Goal: Task Accomplishment & Management: Use online tool/utility

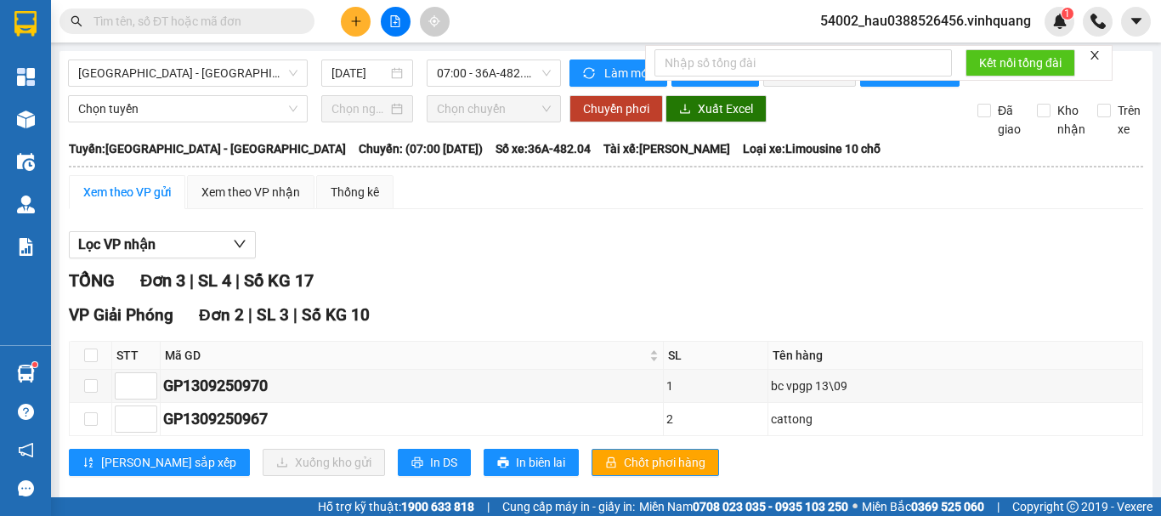
scroll to position [189, 0]
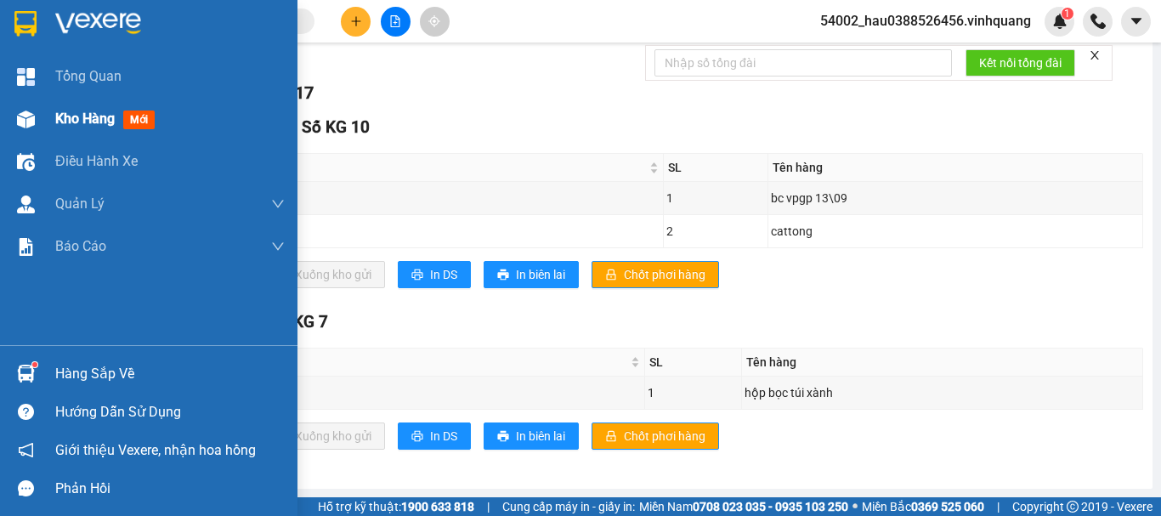
click at [70, 120] on span "Kho hàng" at bounding box center [84, 118] width 59 height 16
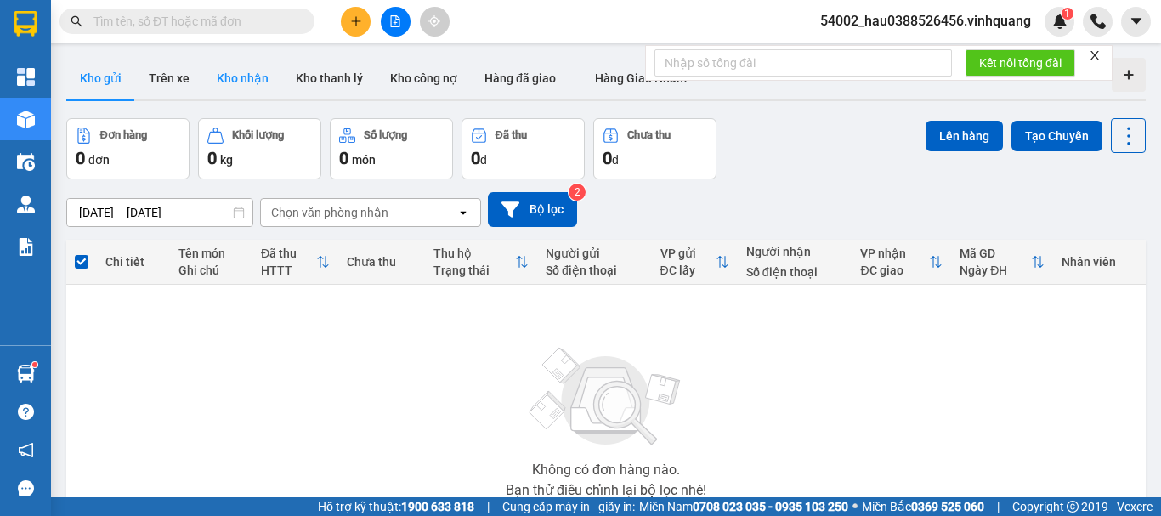
click at [224, 79] on button "Kho nhận" at bounding box center [242, 78] width 79 height 41
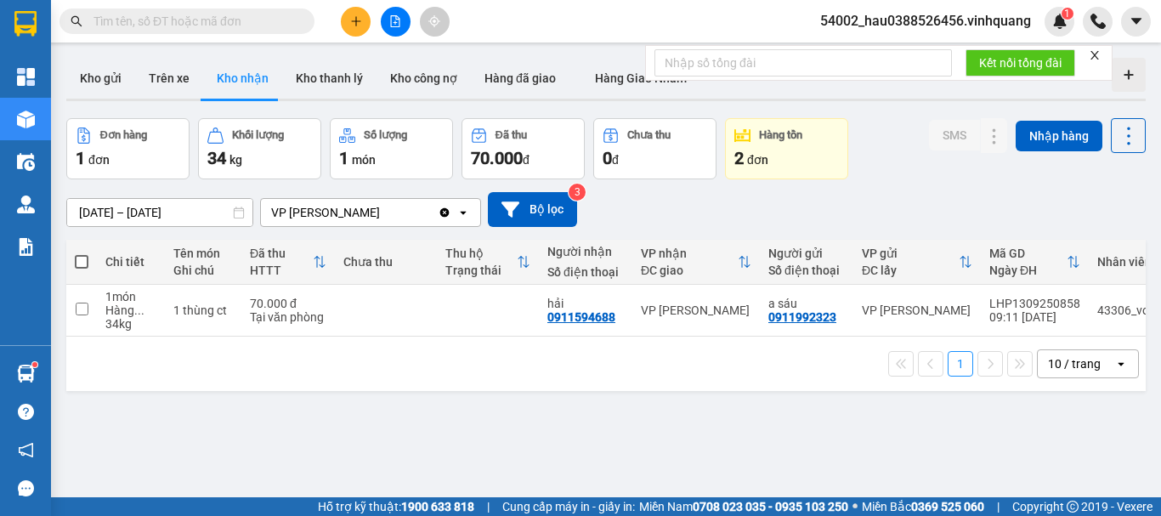
click at [577, 403] on div "ver 1.8.143 Kho gửi Trên xe Kho nhận Kho thanh lý Kho công nợ Hàng đã giao Hàng…" at bounding box center [605, 309] width 1093 height 516
click at [393, 20] on icon "file-add" at bounding box center [395, 21] width 12 height 12
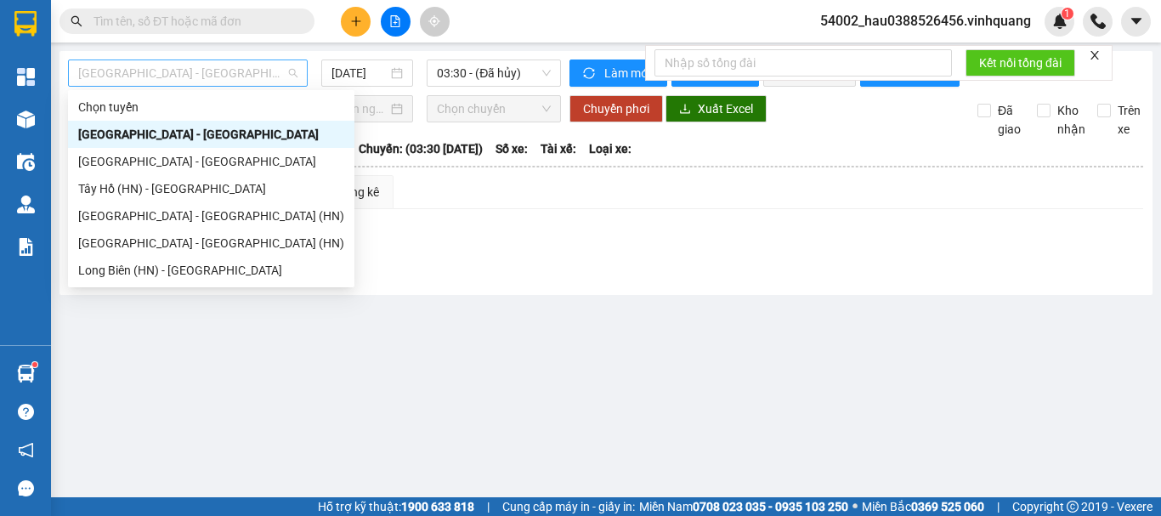
click at [188, 75] on span "[GEOGRAPHIC_DATA] - [GEOGRAPHIC_DATA]" at bounding box center [187, 72] width 219 height 25
click at [180, 162] on div "[GEOGRAPHIC_DATA] - [GEOGRAPHIC_DATA]" at bounding box center [211, 161] width 266 height 19
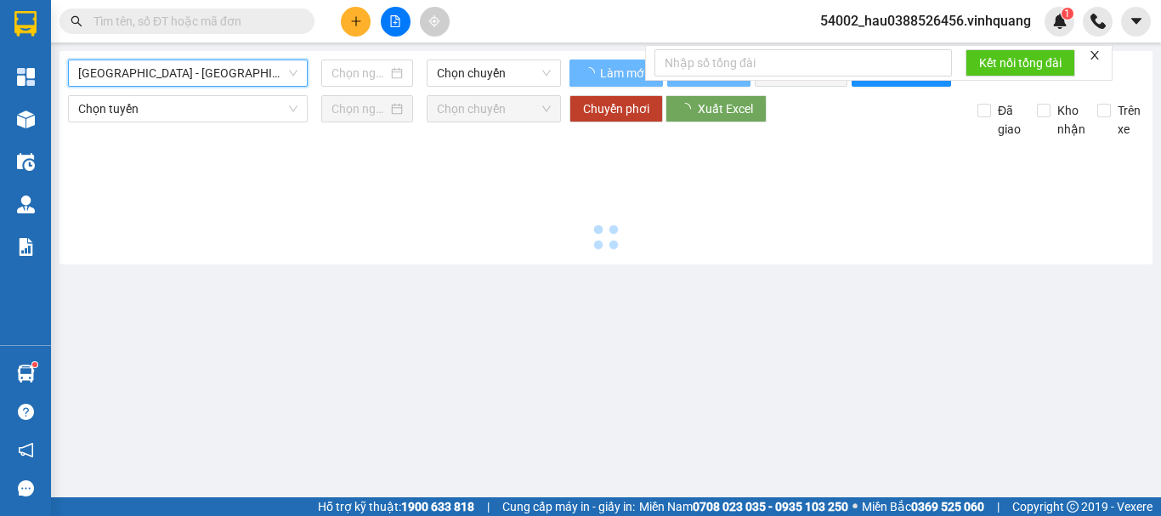
type input "[DATE]"
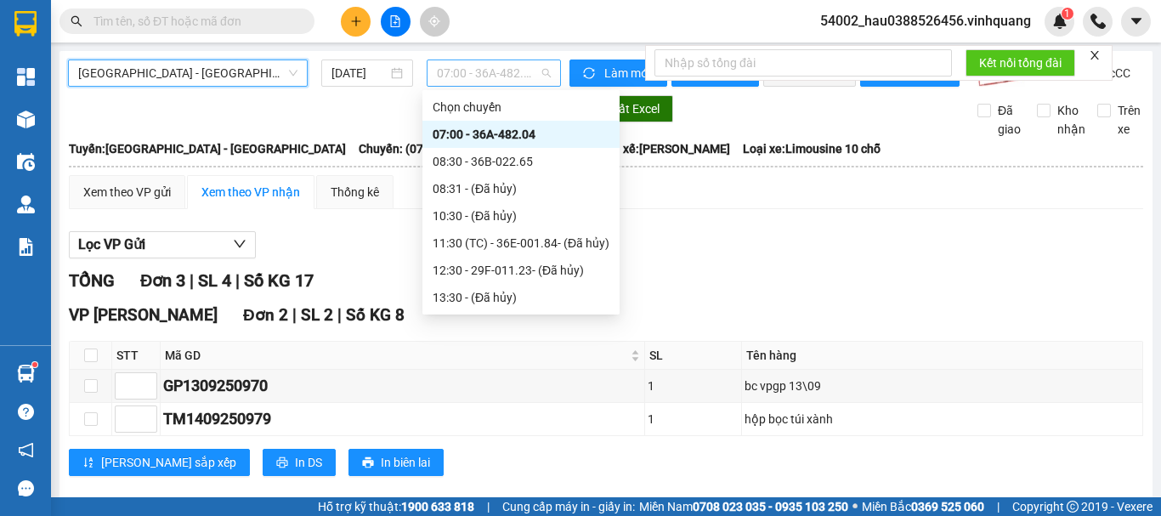
click at [465, 67] on span "07:00 - 36A-482.04" at bounding box center [494, 72] width 114 height 25
click at [491, 162] on div "08:30 - 36B-022.65" at bounding box center [520, 161] width 177 height 19
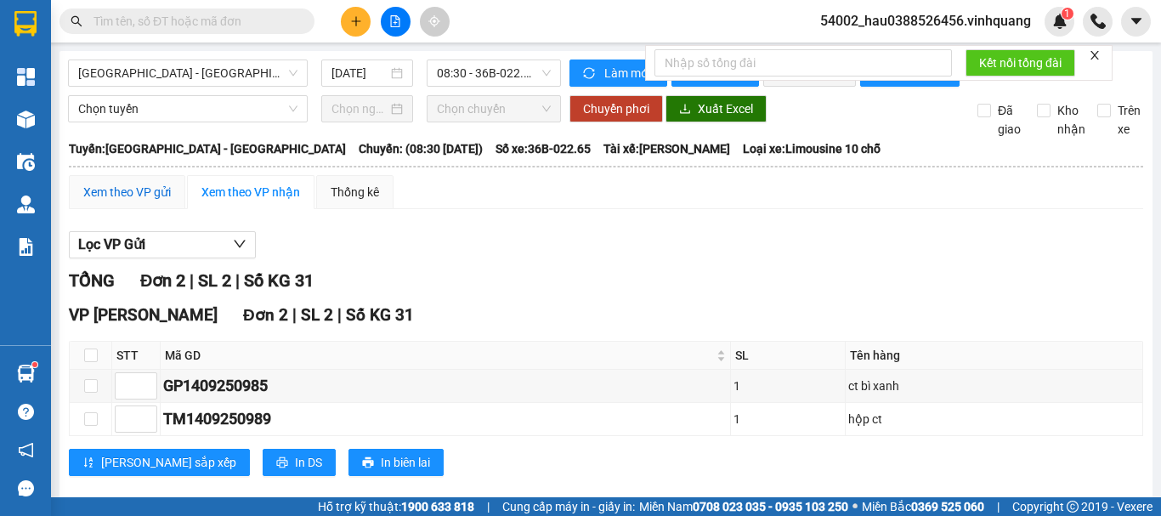
click at [136, 200] on div "Xem theo VP gửi" at bounding box center [127, 192] width 88 height 19
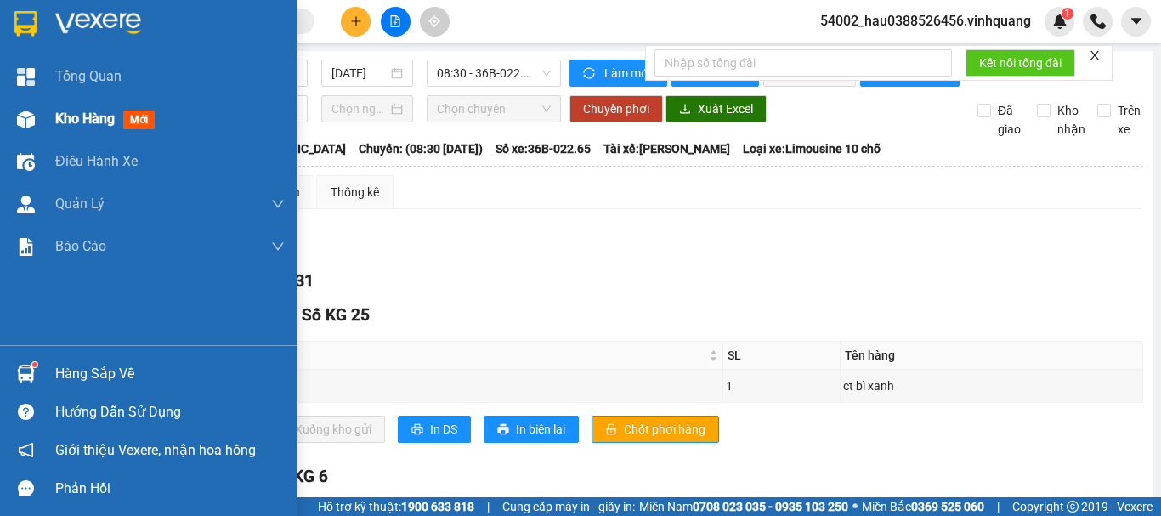
click at [56, 111] on span "Kho hàng" at bounding box center [84, 118] width 59 height 16
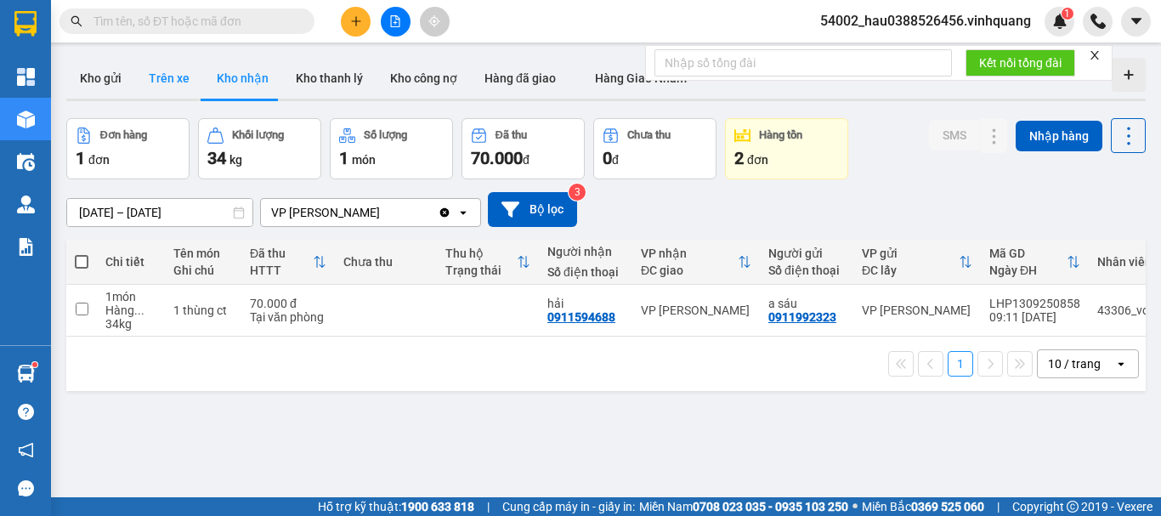
click at [184, 82] on button "Trên xe" at bounding box center [169, 78] width 68 height 41
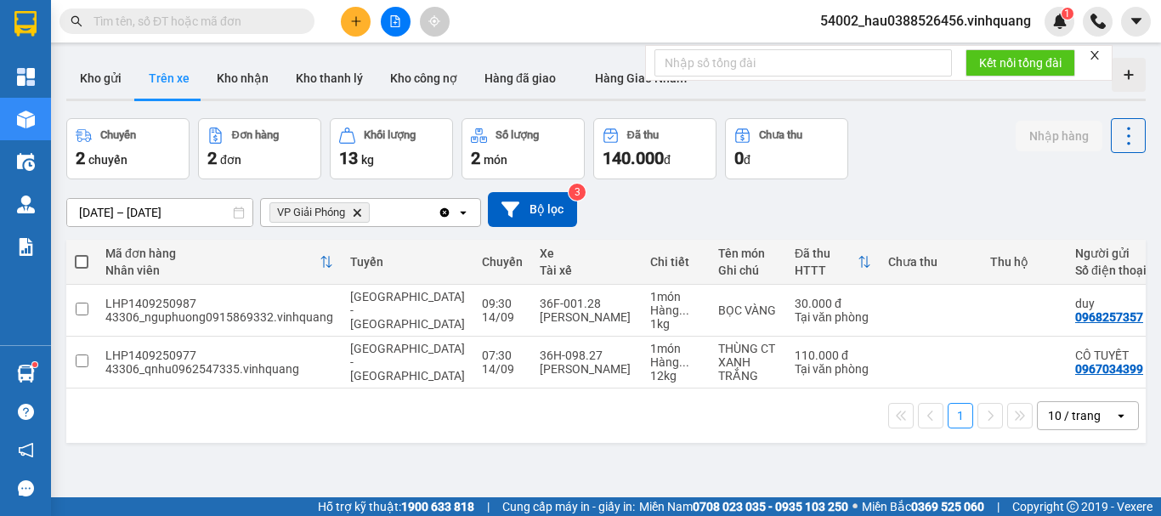
click at [356, 214] on icon "Delete" at bounding box center [357, 212] width 10 height 10
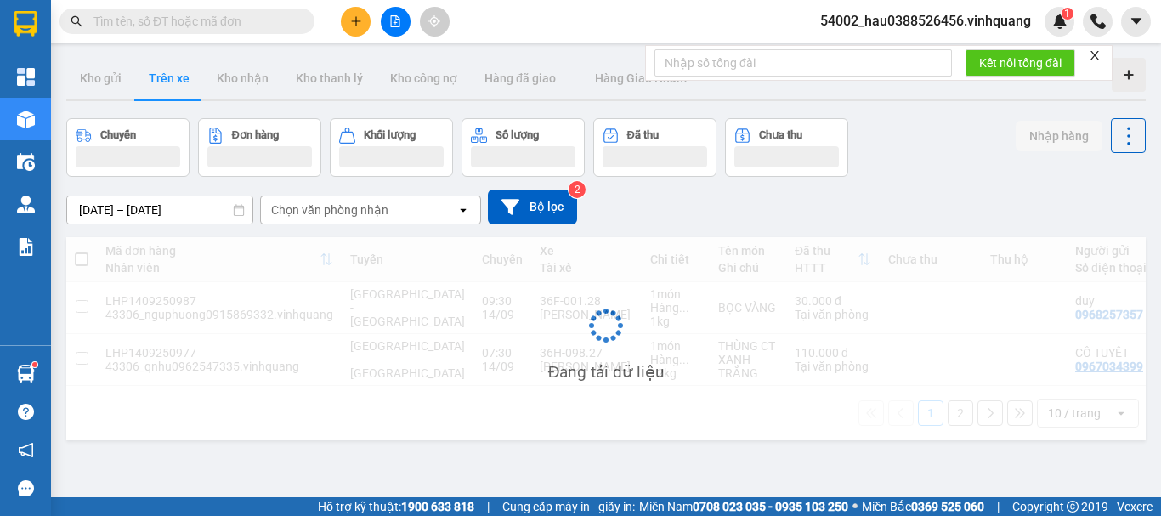
click at [356, 214] on div "Chọn văn phòng nhận" at bounding box center [329, 209] width 117 height 17
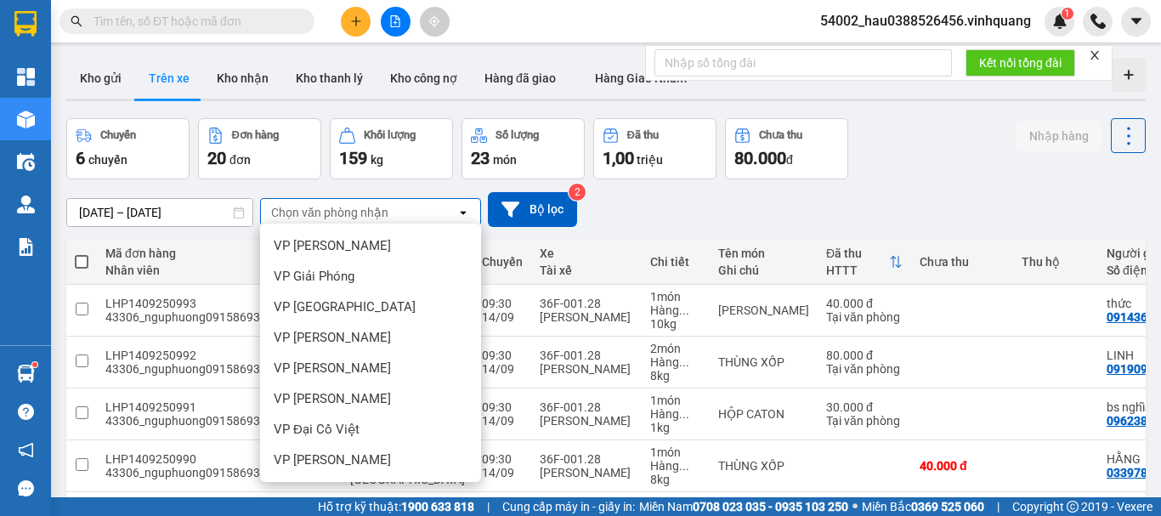
scroll to position [122, 0]
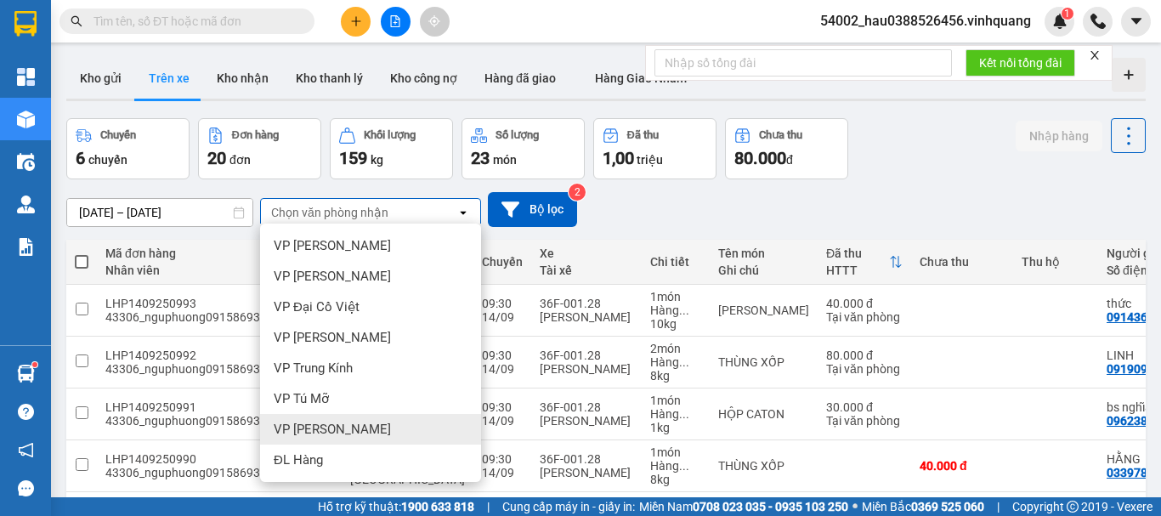
click at [343, 436] on span "VP [PERSON_NAME]" at bounding box center [332, 429] width 117 height 17
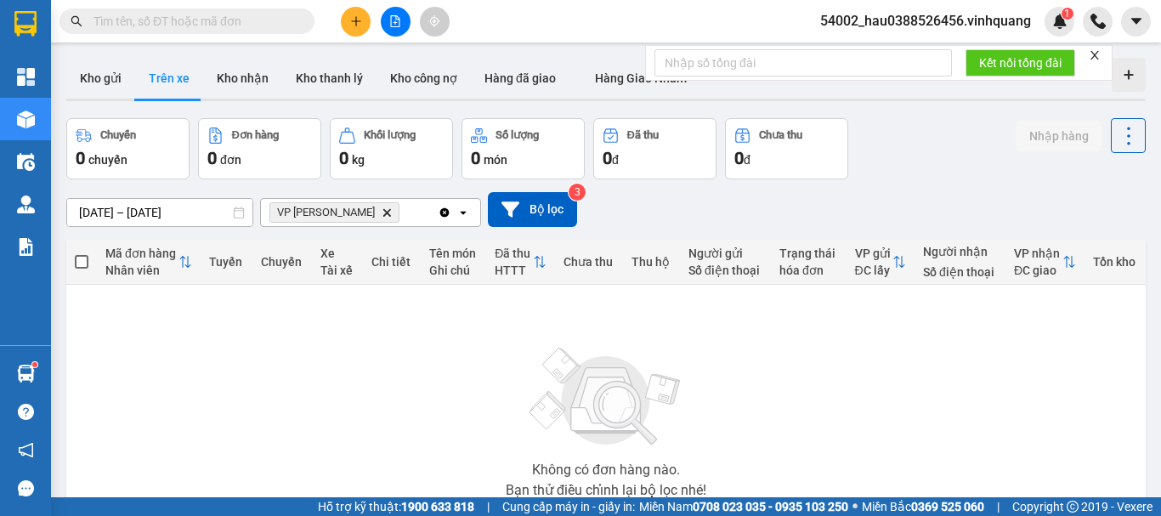
click at [382, 213] on icon "Delete" at bounding box center [387, 212] width 10 height 10
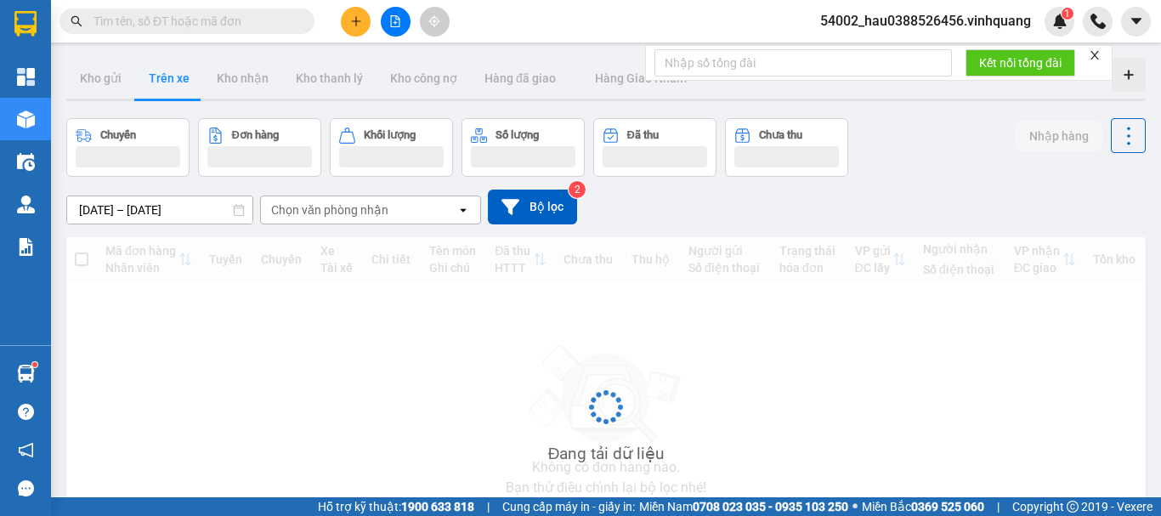
click at [347, 216] on div "Chọn văn phòng nhận" at bounding box center [329, 209] width 117 height 17
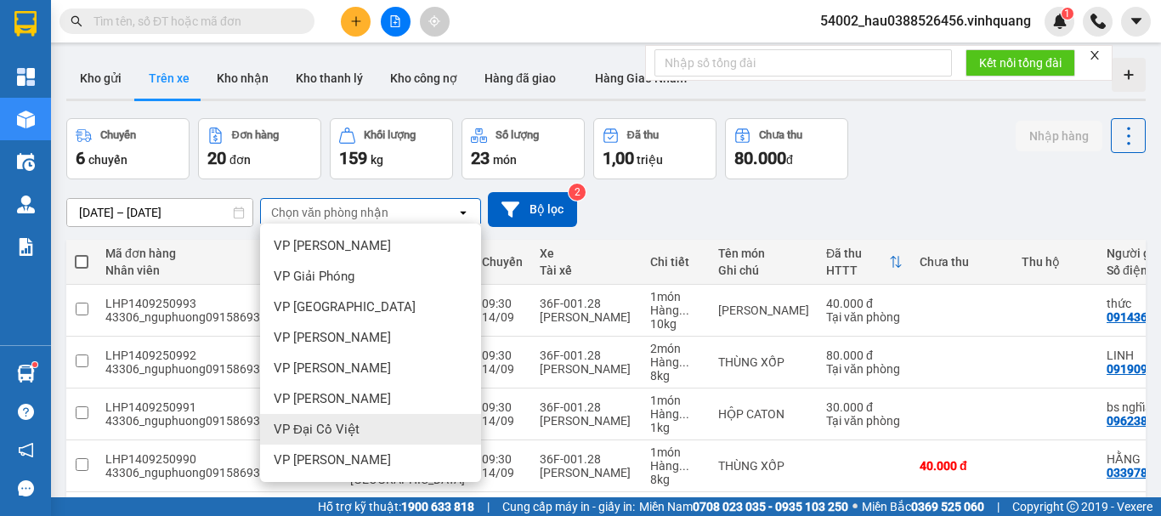
click at [340, 421] on span "VP Đại Cồ Việt" at bounding box center [317, 429] width 86 height 17
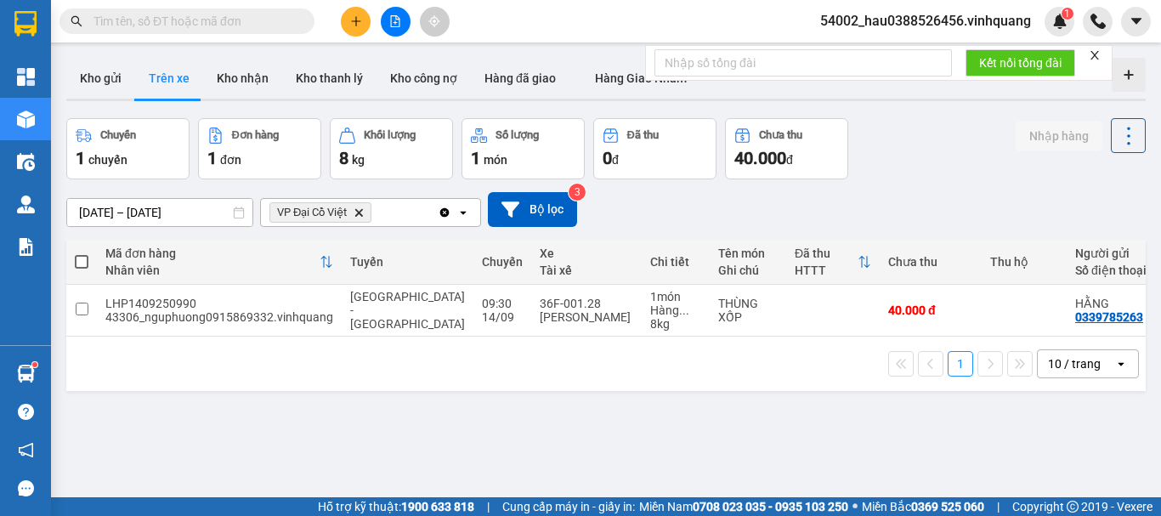
click at [362, 209] on icon "Delete" at bounding box center [358, 212] width 10 height 10
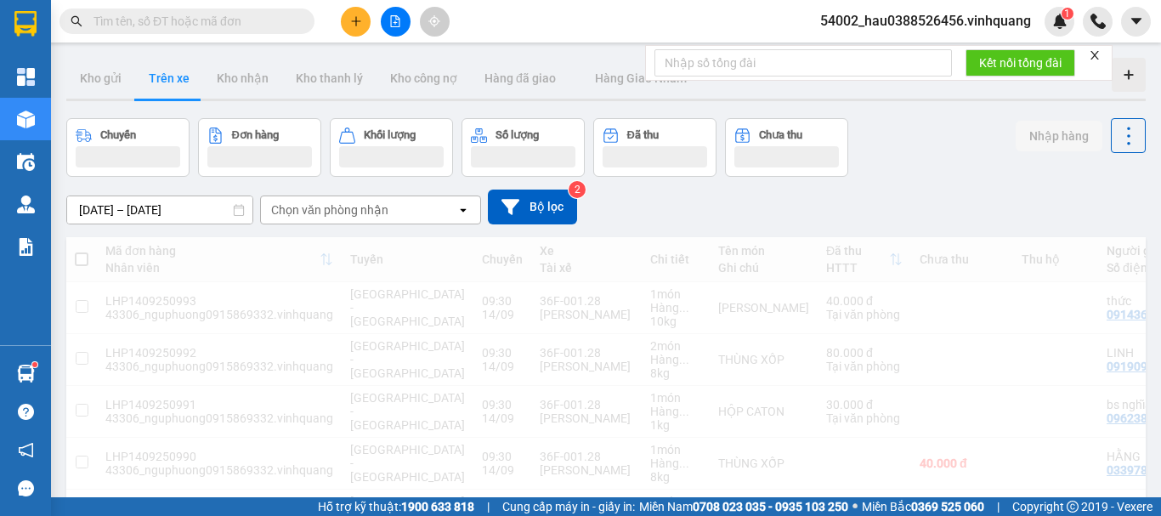
click at [362, 209] on div "Chọn văn phòng nhận" at bounding box center [329, 209] width 117 height 17
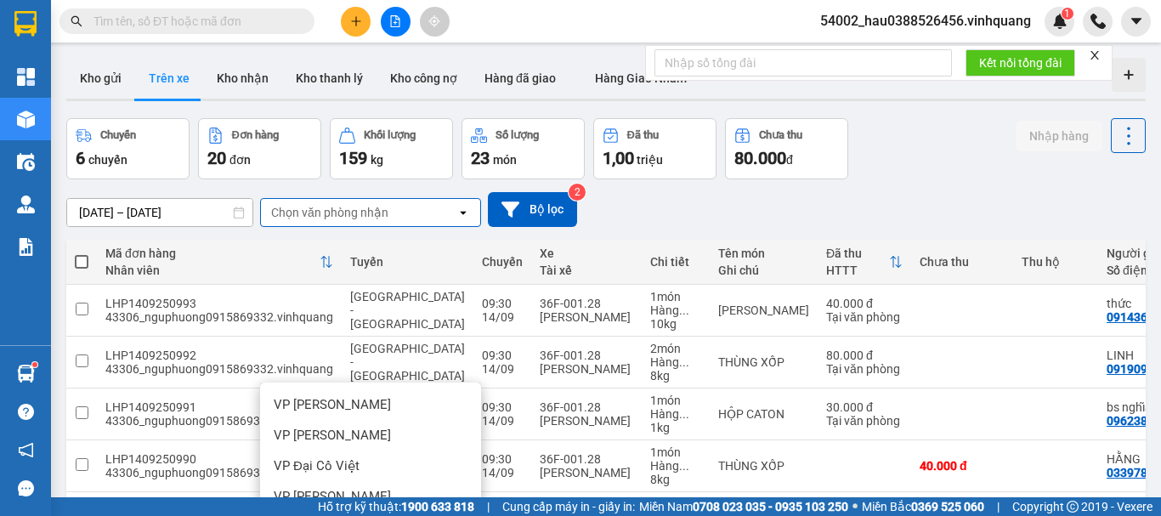
scroll to position [382, 0]
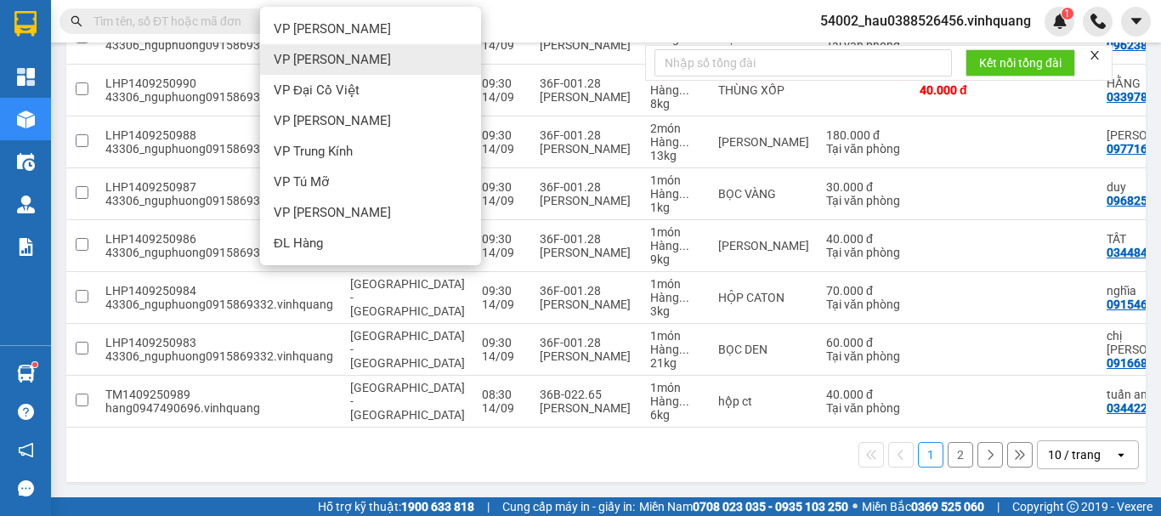
click at [354, 57] on span "VP [PERSON_NAME]" at bounding box center [332, 59] width 117 height 17
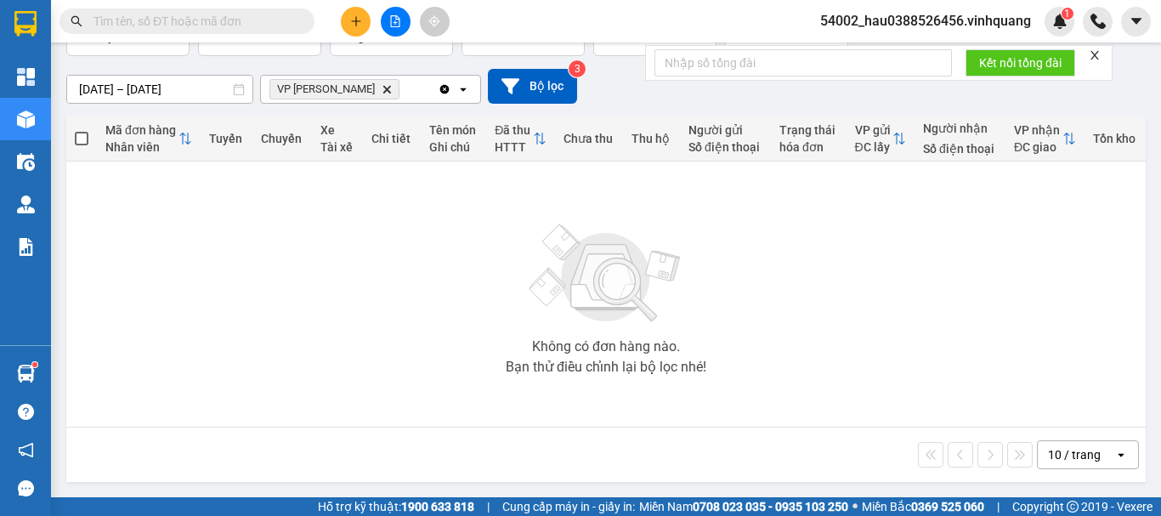
scroll to position [0, 0]
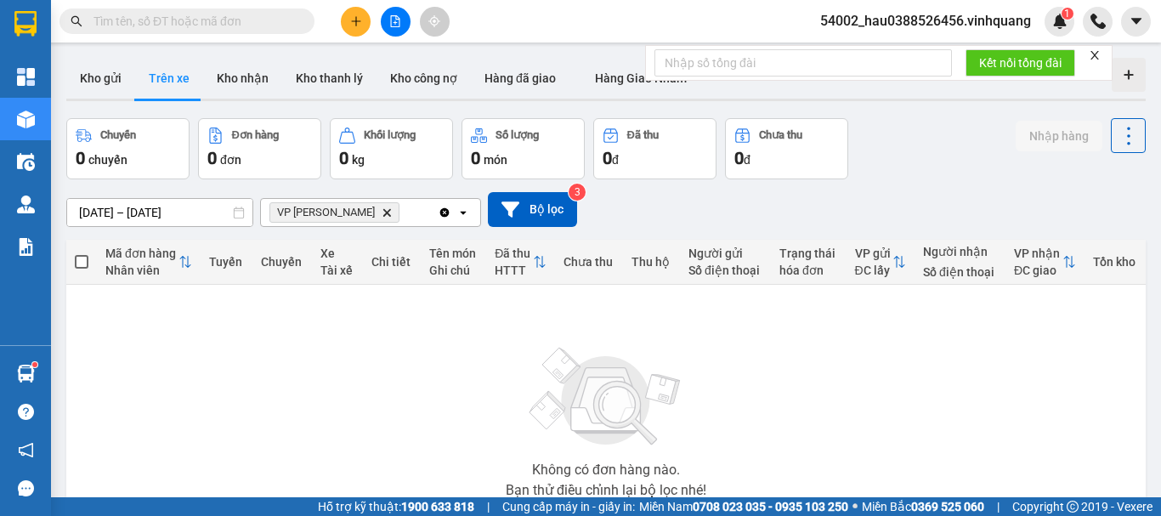
click at [383, 212] on icon "VP Trần Khát Chân, close by backspace" at bounding box center [387, 212] width 8 height 8
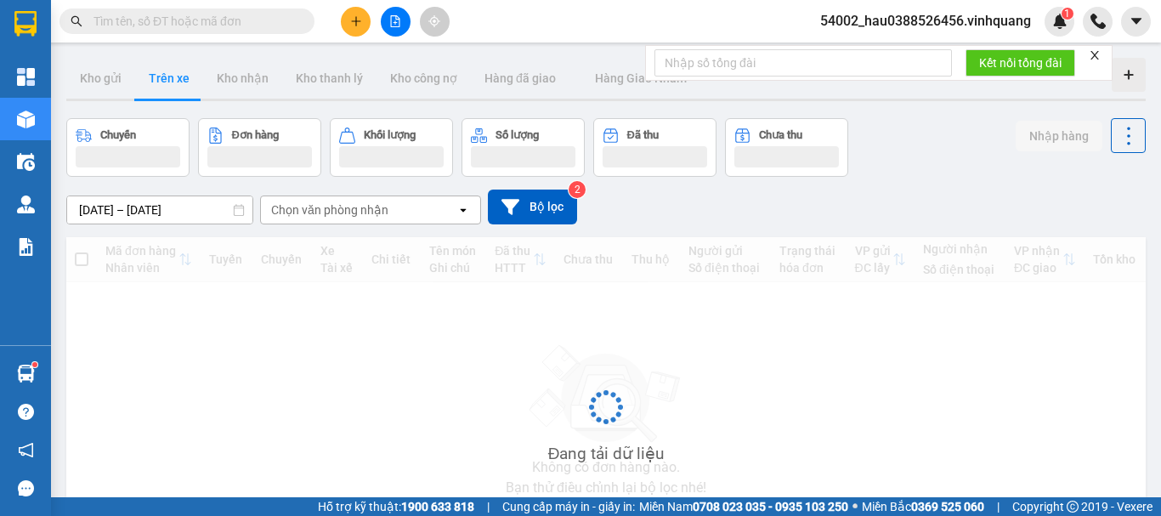
click at [348, 203] on div "Chọn văn phòng nhận" at bounding box center [329, 209] width 117 height 17
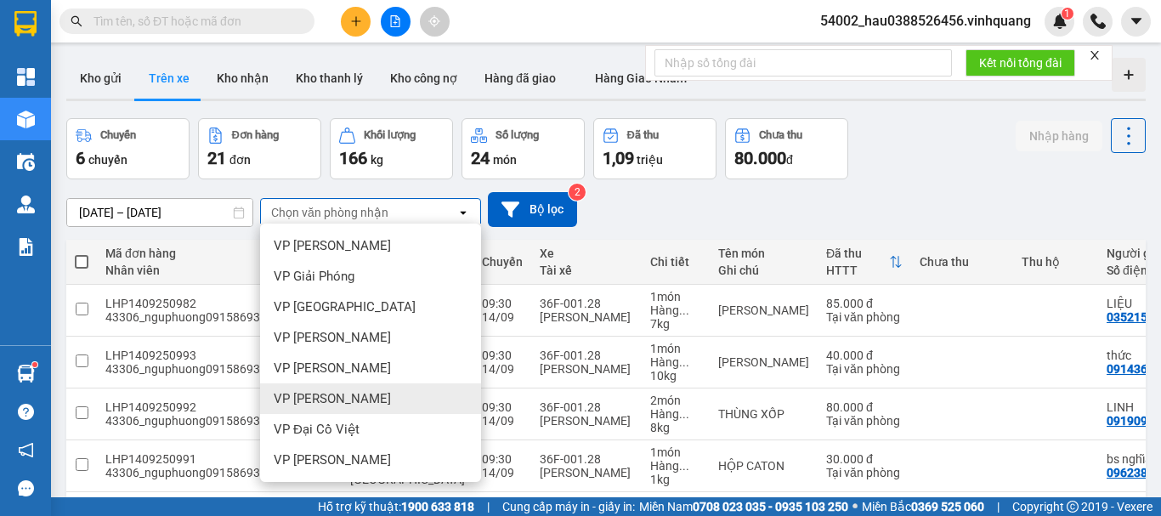
scroll to position [122, 0]
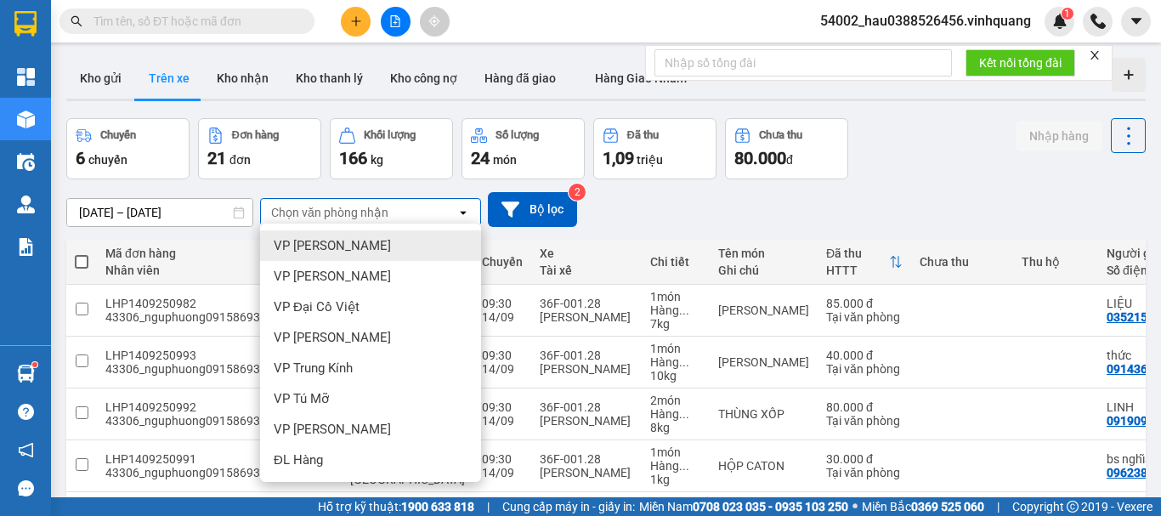
click at [365, 238] on span "VP [PERSON_NAME]" at bounding box center [332, 245] width 117 height 17
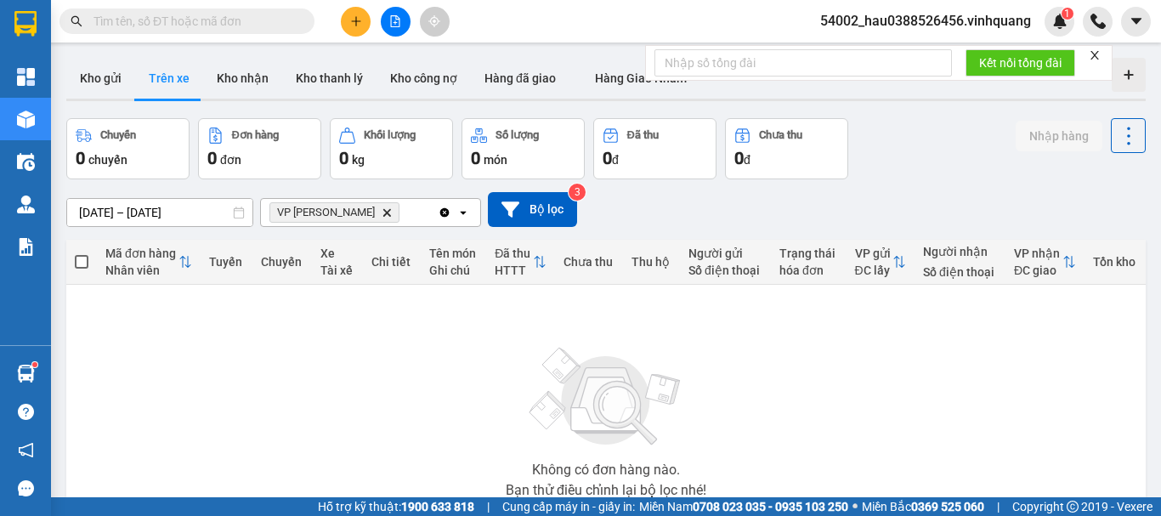
click at [383, 212] on icon "VP Nguyễn Văn Cừ, close by backspace" at bounding box center [387, 212] width 8 height 8
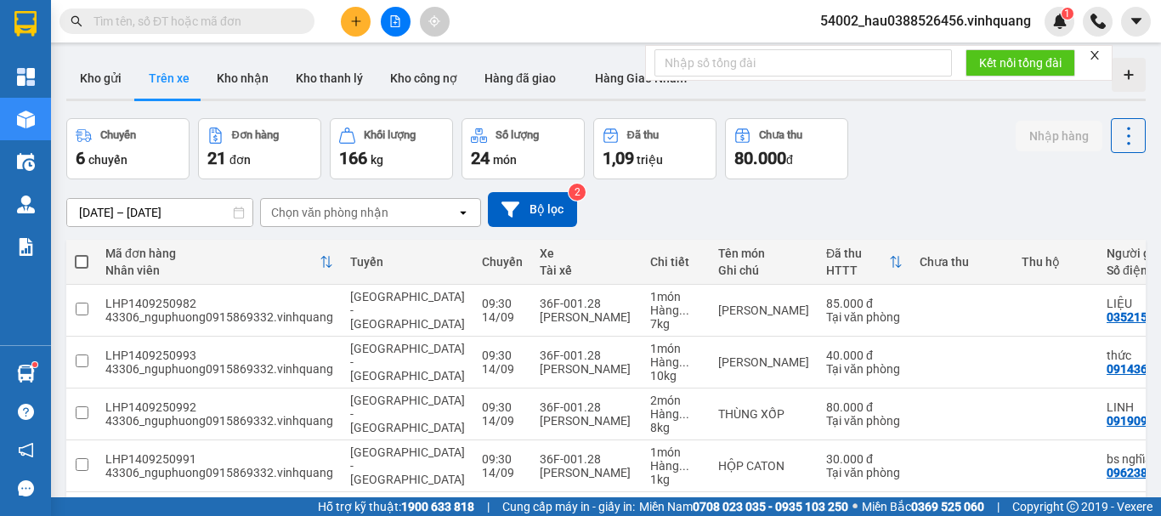
scroll to position [18, 0]
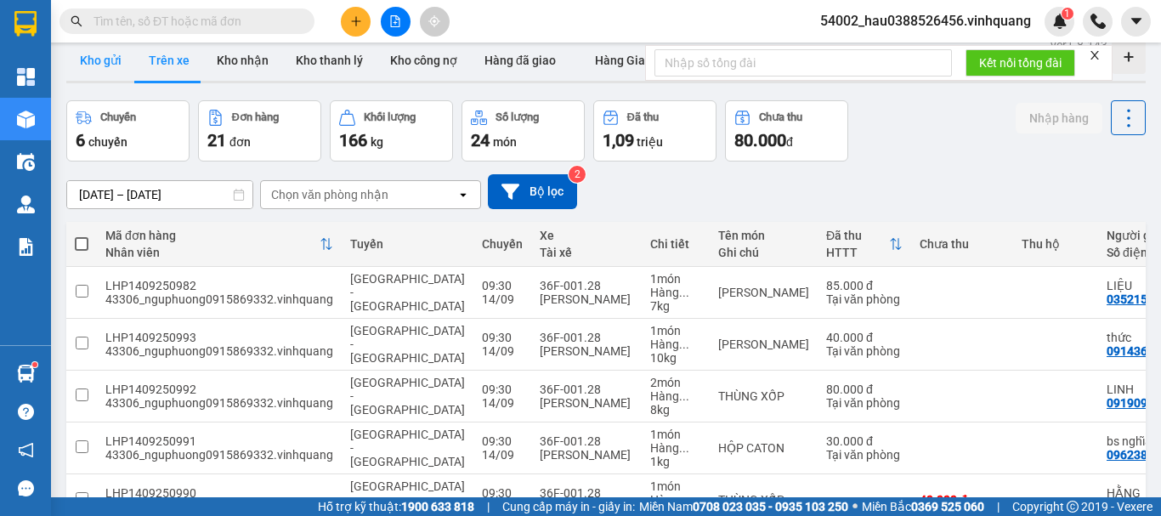
click at [105, 64] on button "Kho gửi" at bounding box center [100, 60] width 69 height 41
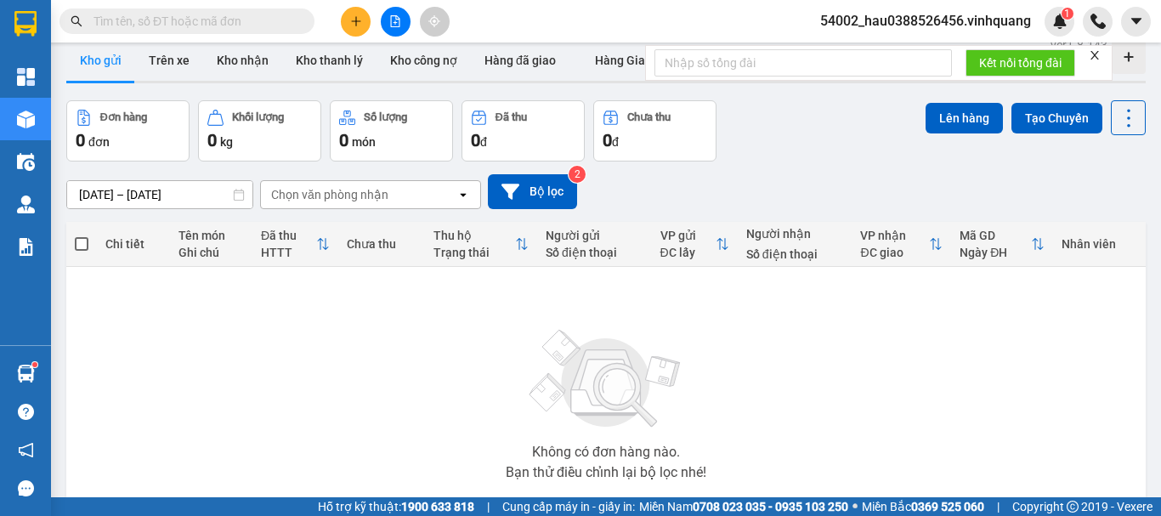
click at [539, 340] on img at bounding box center [606, 378] width 170 height 119
click at [538, 361] on img at bounding box center [606, 378] width 170 height 119
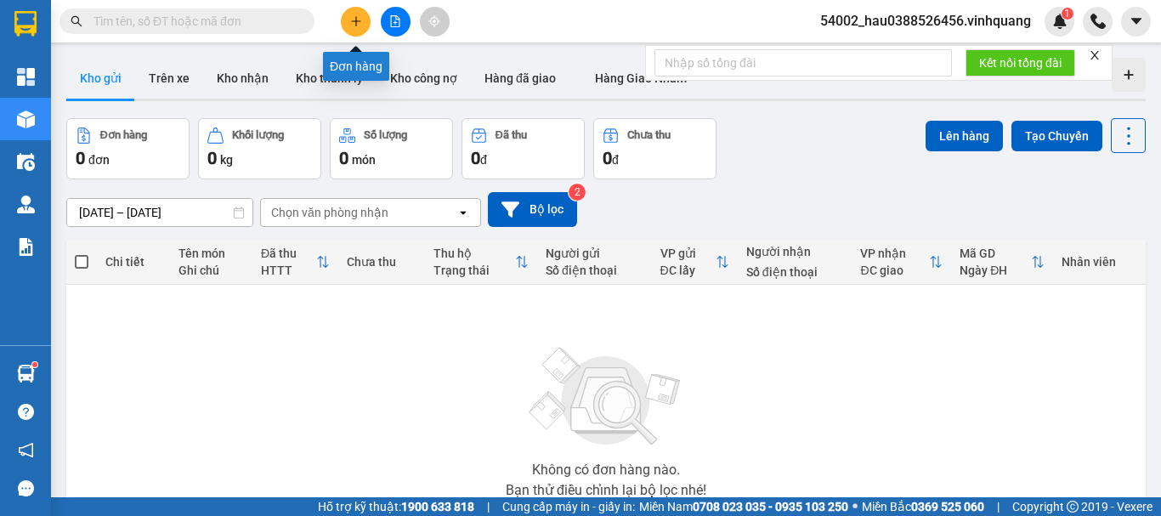
click at [359, 17] on icon "plus" at bounding box center [356, 21] width 12 height 12
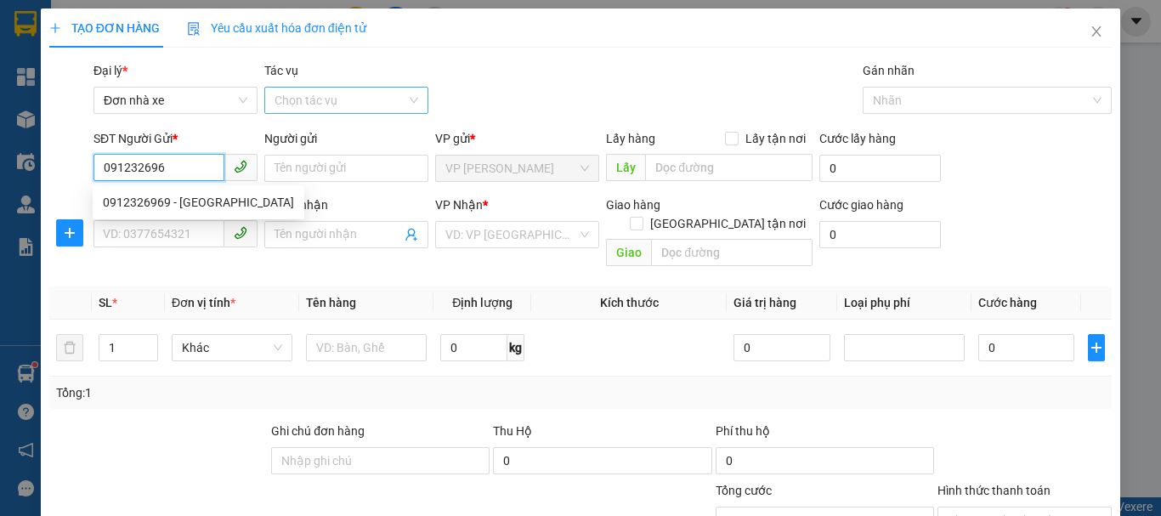
type input "0912326969"
click at [212, 203] on div "0912326969 - [GEOGRAPHIC_DATA]" at bounding box center [198, 202] width 191 height 19
type input "[PERSON_NAME]"
type input "0569396789"
type input "lẩu Nấm [PERSON_NAME]"
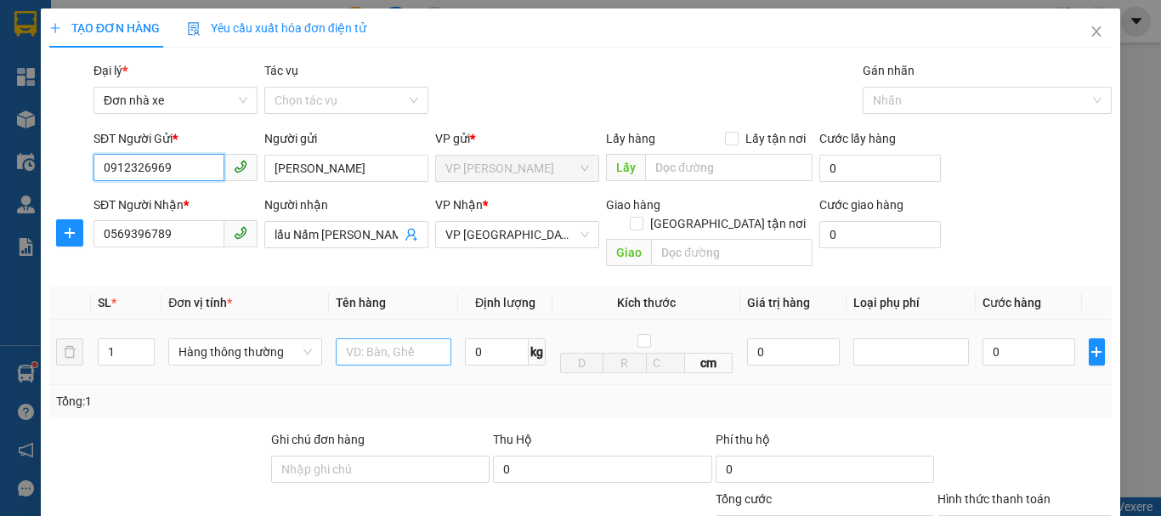
type input "0912326969"
click at [380, 338] on input "text" at bounding box center [394, 351] width 116 height 27
type input "túi nấm"
click at [475, 338] on input "0" at bounding box center [497, 351] width 64 height 27
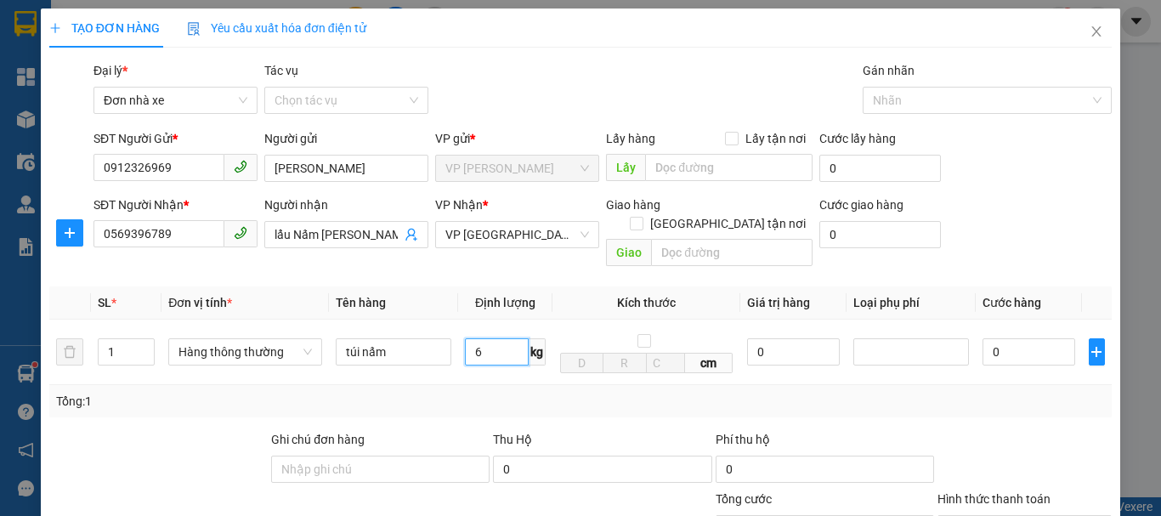
type input "6"
click at [524, 432] on span "Thu Hộ" at bounding box center [512, 439] width 39 height 14
type input "40.000"
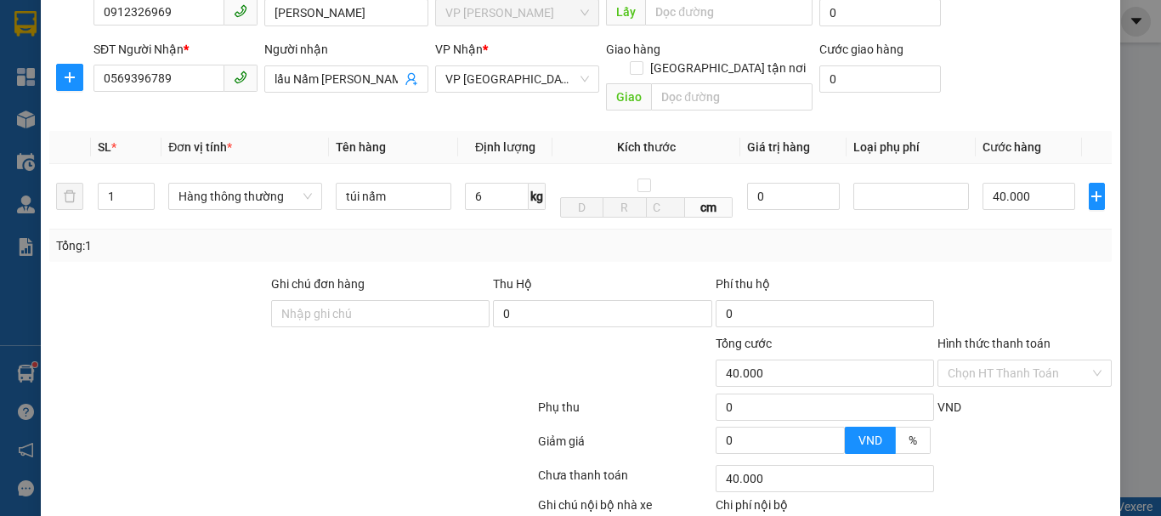
scroll to position [156, 0]
drag, startPoint x: 916, startPoint y: 421, endPoint x: 905, endPoint y: 421, distance: 11.0
click at [914, 426] on label "%" at bounding box center [913, 439] width 35 height 27
click at [896, 444] on input "%" at bounding box center [896, 444] width 0 height 0
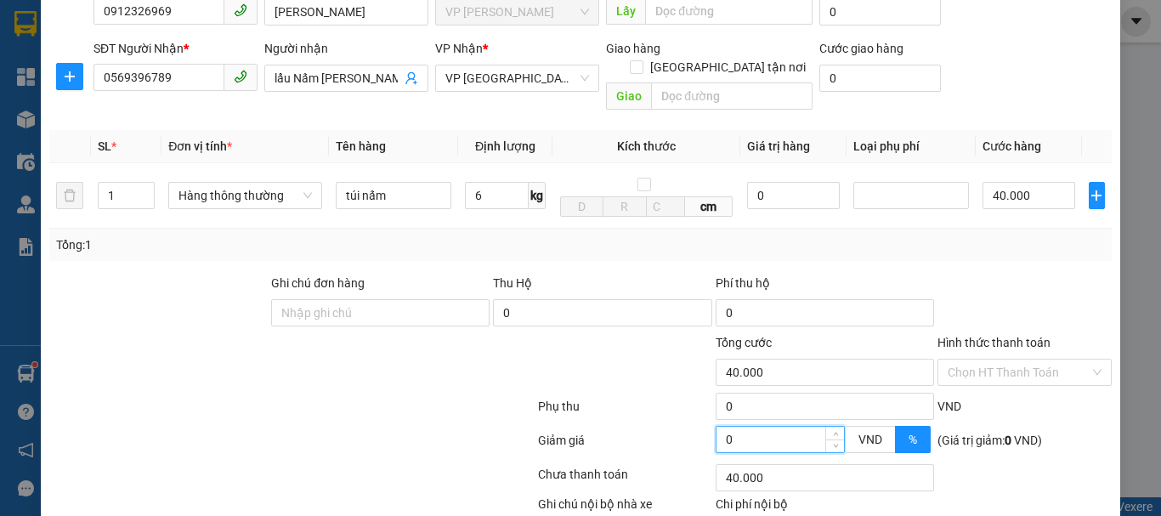
click at [760, 427] on input "0" at bounding box center [779, 439] width 127 height 25
type input "39.000"
type input "2"
type input "39.000"
type input "32.000"
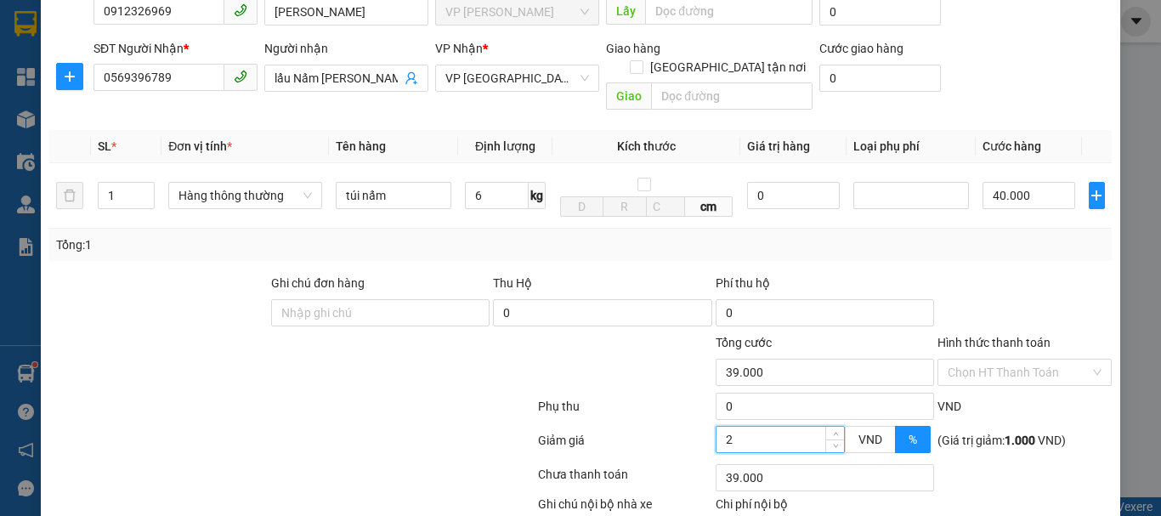
type input "20"
type input "32.000"
type input "20"
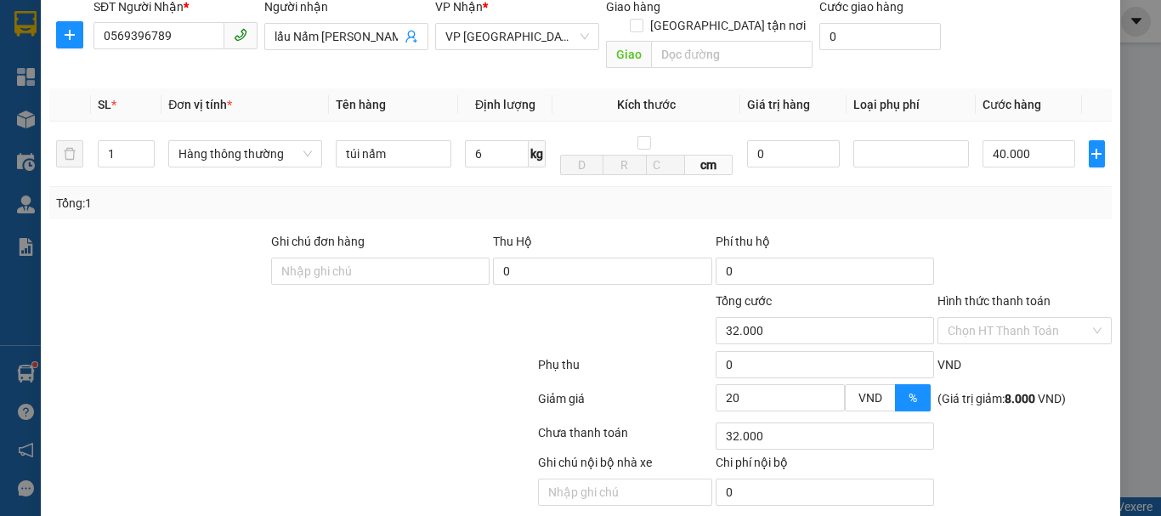
scroll to position [243, 0]
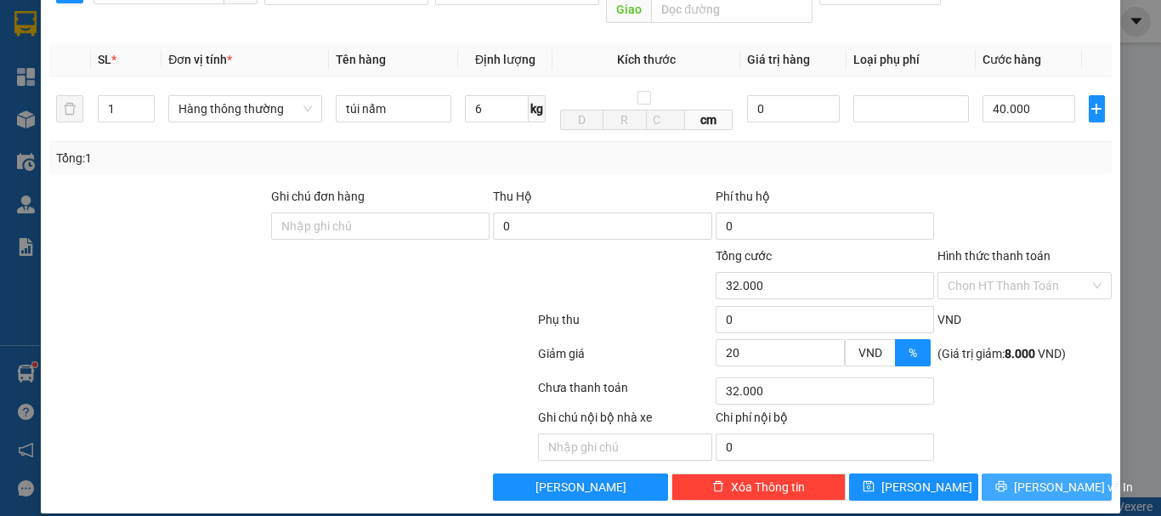
click at [1034, 478] on span "[PERSON_NAME] và In" at bounding box center [1073, 487] width 119 height 19
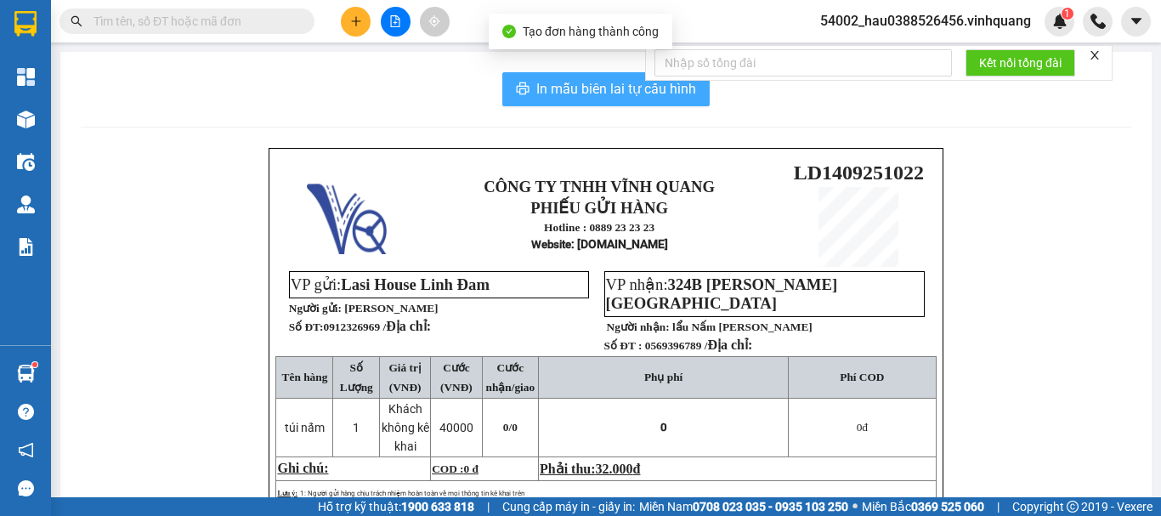
click at [620, 88] on span "In mẫu biên lai tự cấu hình" at bounding box center [616, 88] width 160 height 21
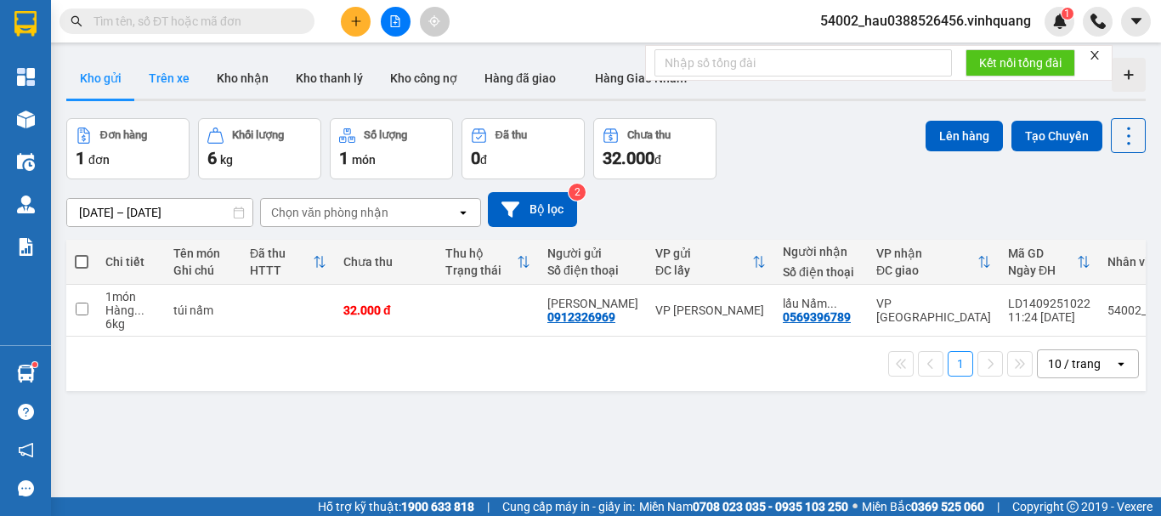
click at [167, 85] on button "Trên xe" at bounding box center [169, 78] width 68 height 41
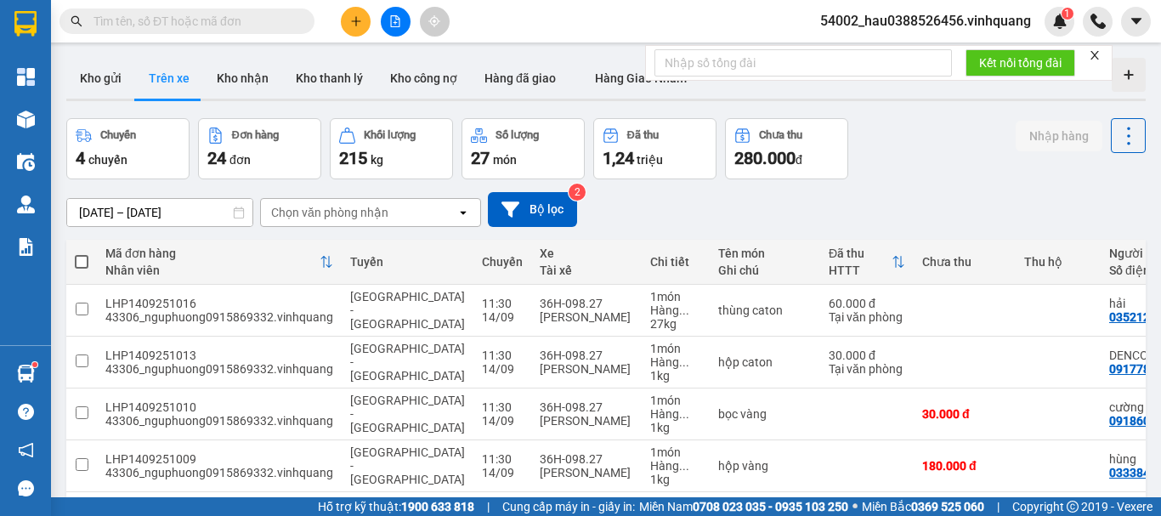
click at [286, 220] on div "Chọn văn phòng nhận" at bounding box center [329, 212] width 117 height 17
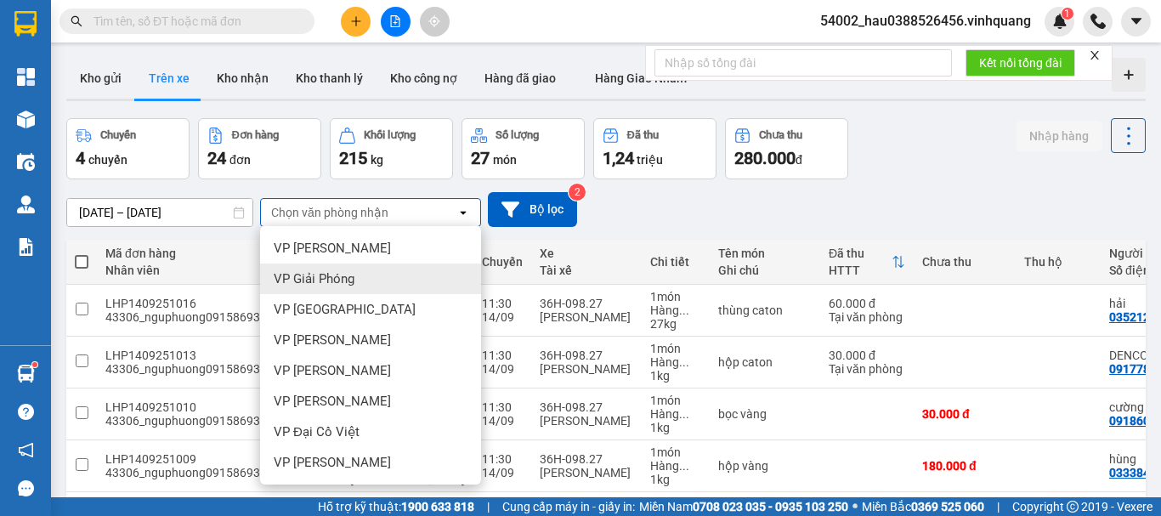
click at [336, 283] on span "VP Giải Phóng" at bounding box center [314, 278] width 81 height 17
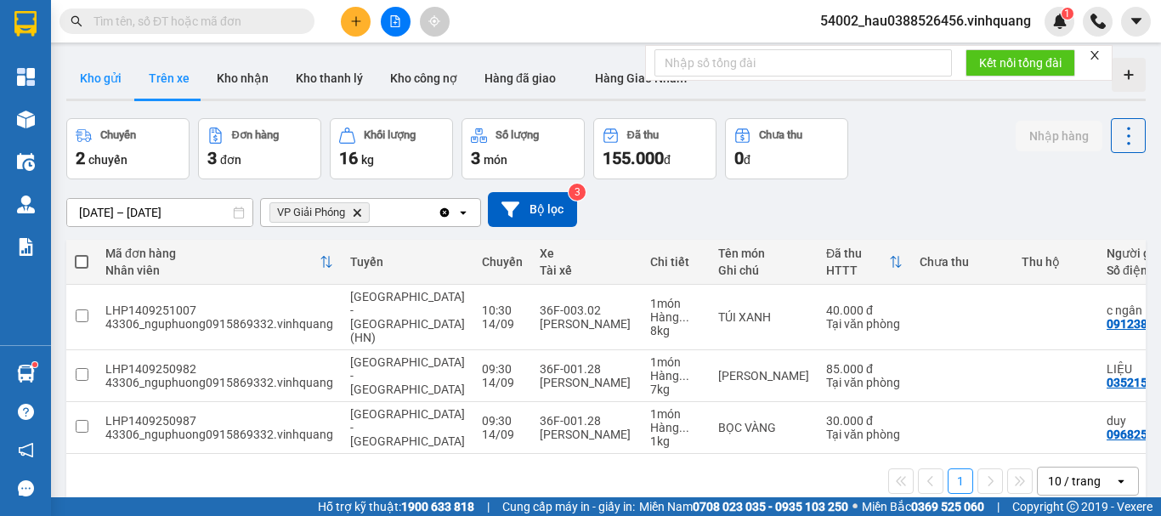
click at [108, 71] on button "Kho gửi" at bounding box center [100, 78] width 69 height 41
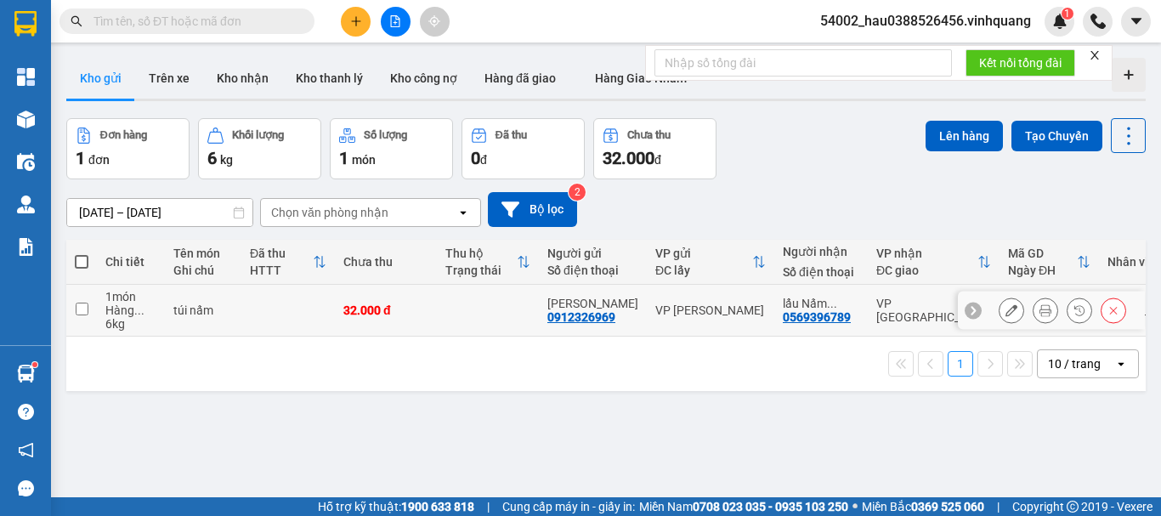
click at [87, 309] on input "checkbox" at bounding box center [82, 308] width 13 height 13
checkbox input "true"
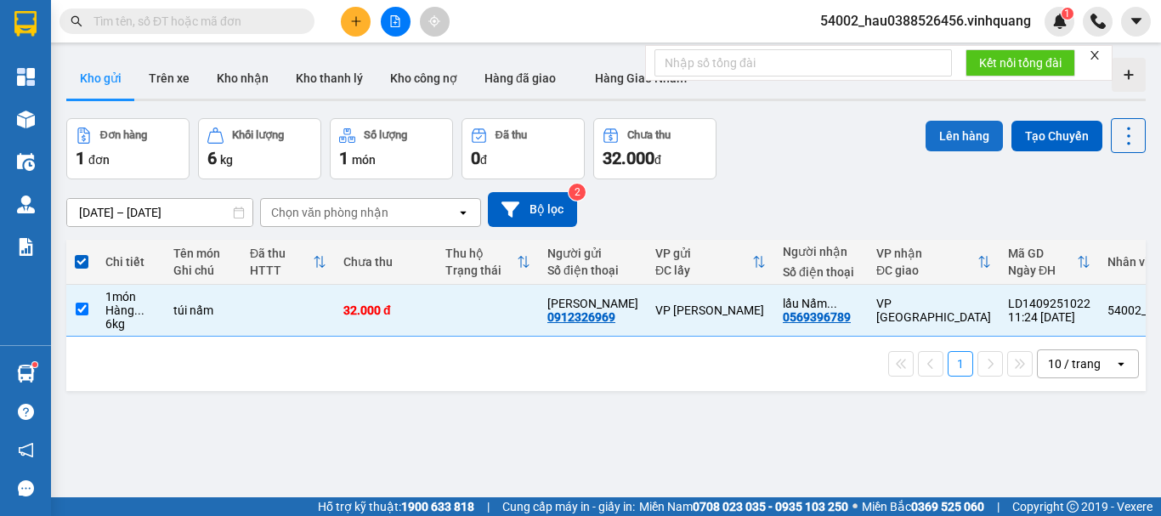
click at [941, 133] on button "Lên hàng" at bounding box center [963, 136] width 77 height 31
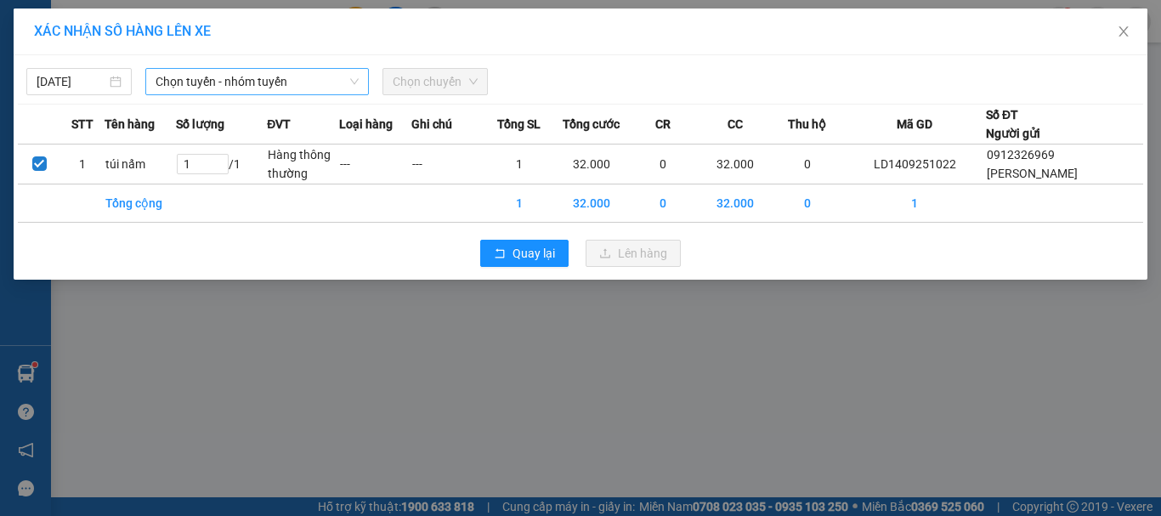
click at [228, 89] on span "Chọn tuyến - nhóm tuyến" at bounding box center [256, 81] width 203 height 25
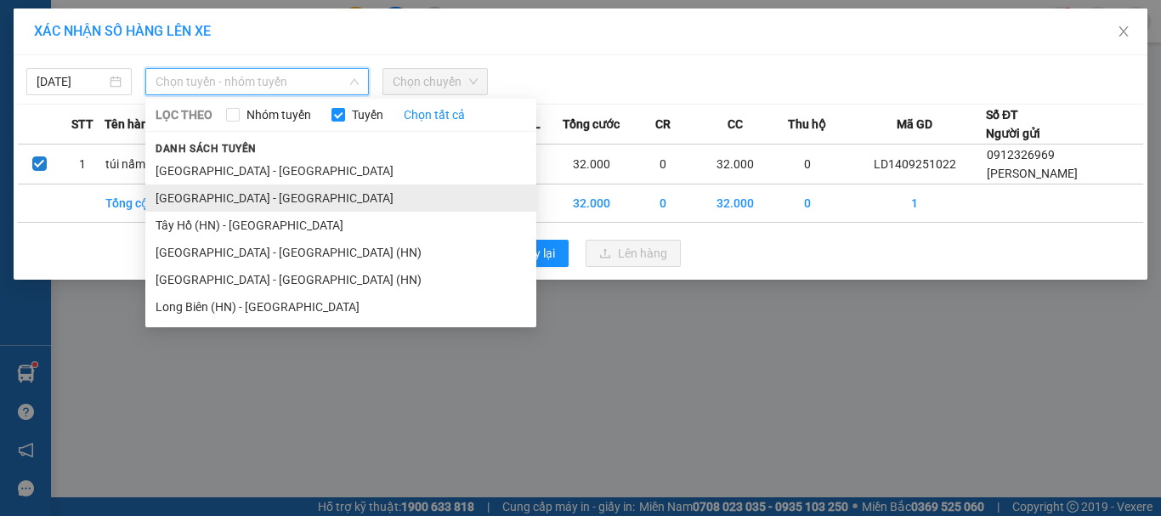
click at [242, 201] on li "[GEOGRAPHIC_DATA] - [GEOGRAPHIC_DATA]" at bounding box center [340, 197] width 391 height 27
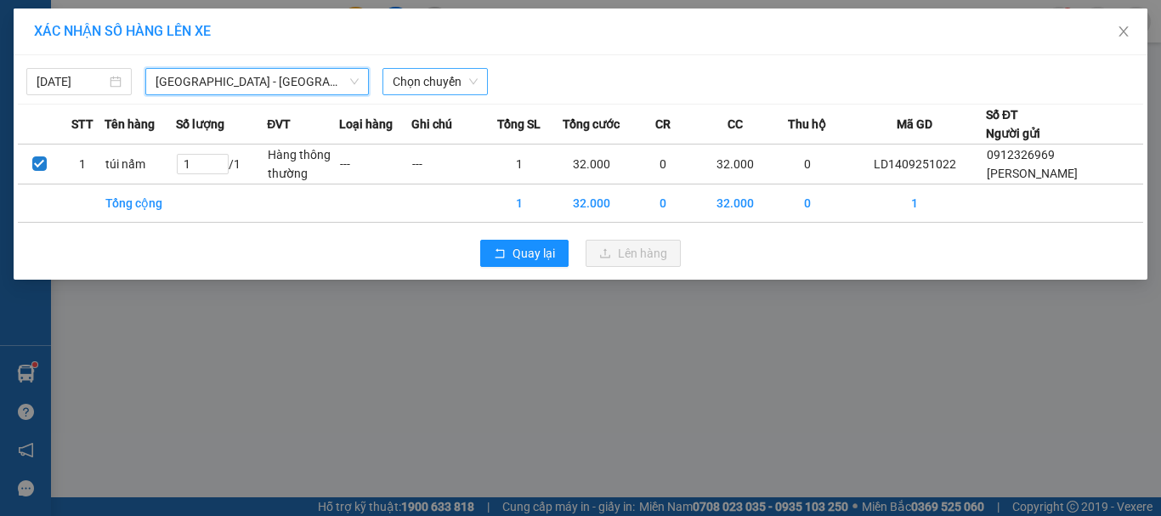
click at [413, 84] on span "Chọn chuyến" at bounding box center [435, 81] width 85 height 25
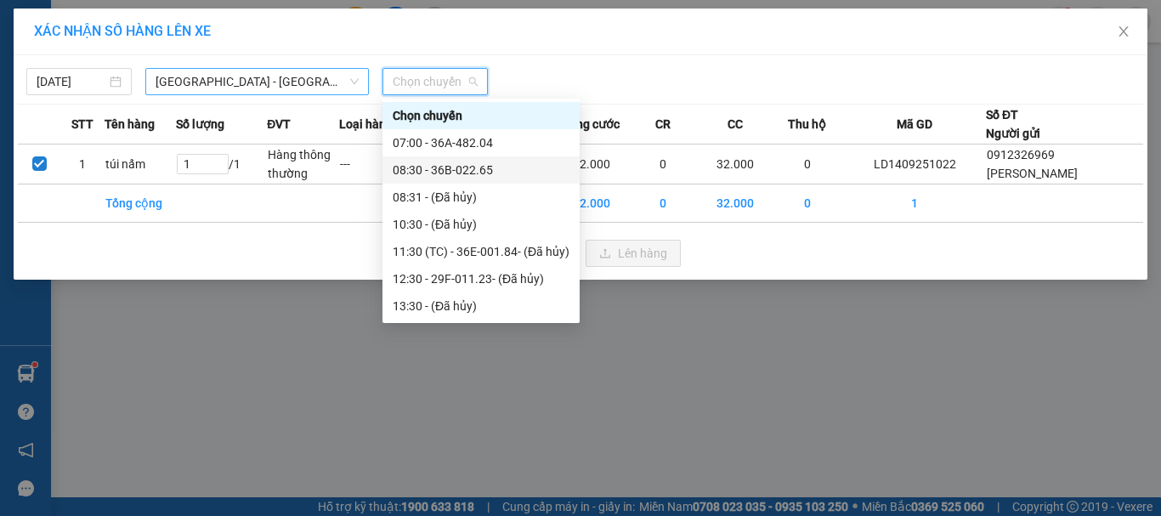
click at [229, 78] on span "[GEOGRAPHIC_DATA] - [GEOGRAPHIC_DATA]" at bounding box center [256, 81] width 203 height 25
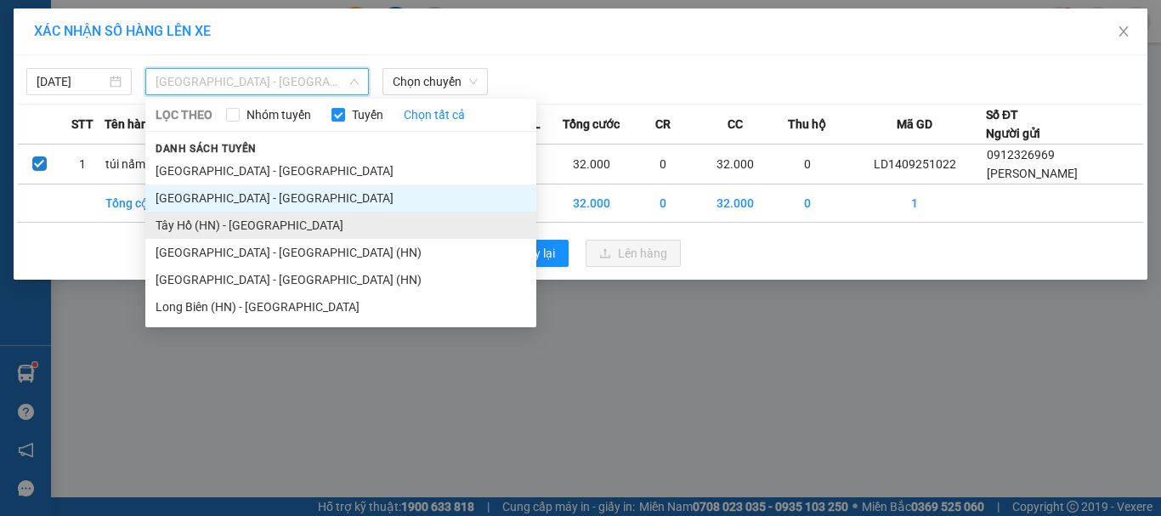
click at [239, 228] on li "Tây Hồ (HN) - [GEOGRAPHIC_DATA]" at bounding box center [340, 225] width 391 height 27
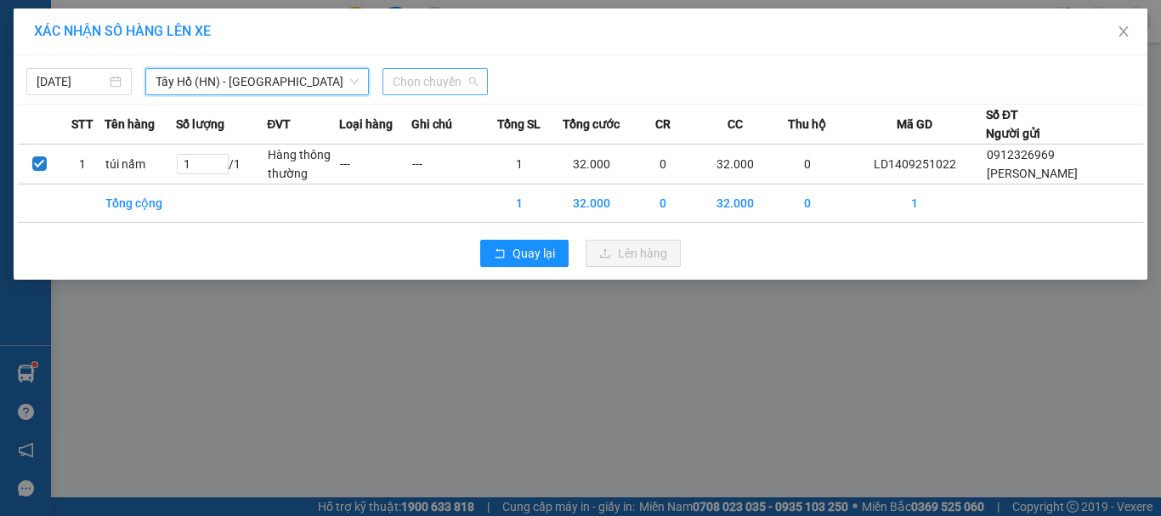
click at [395, 93] on span "Chọn chuyến" at bounding box center [435, 81] width 85 height 25
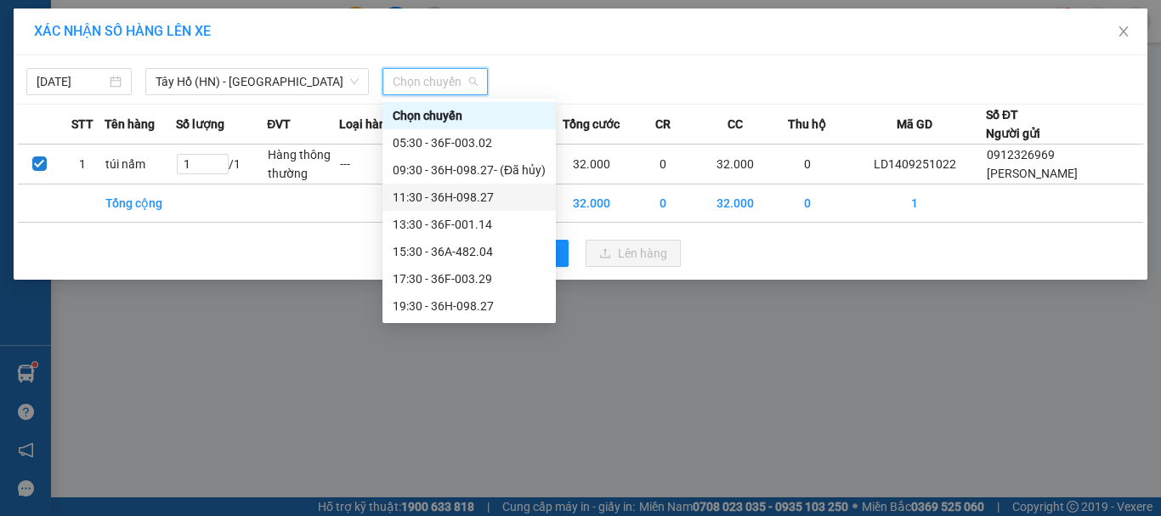
click at [449, 201] on div "11:30 - 36H-098.27" at bounding box center [469, 197] width 153 height 19
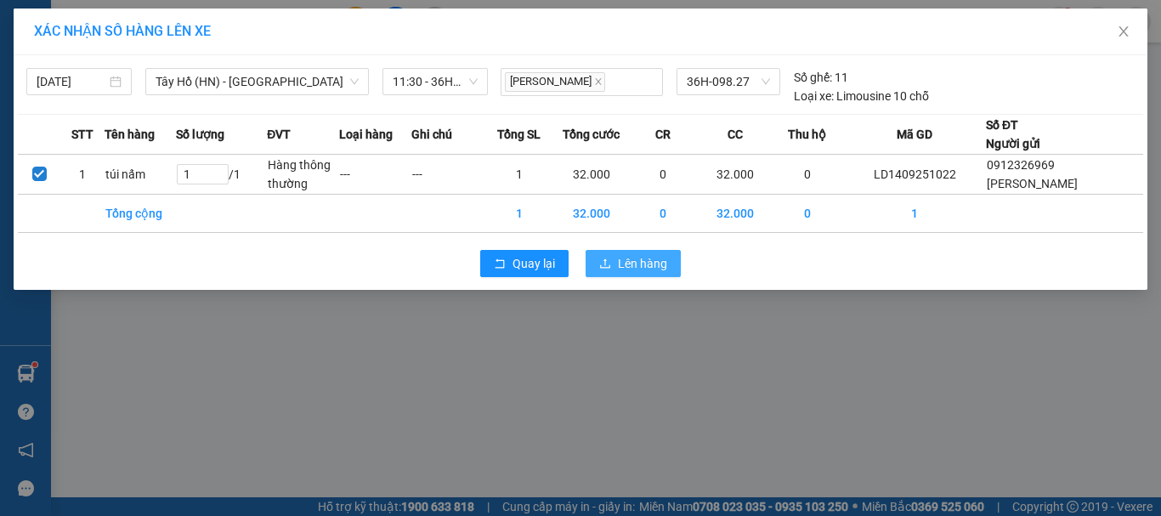
click at [661, 260] on span "Lên hàng" at bounding box center [642, 263] width 49 height 19
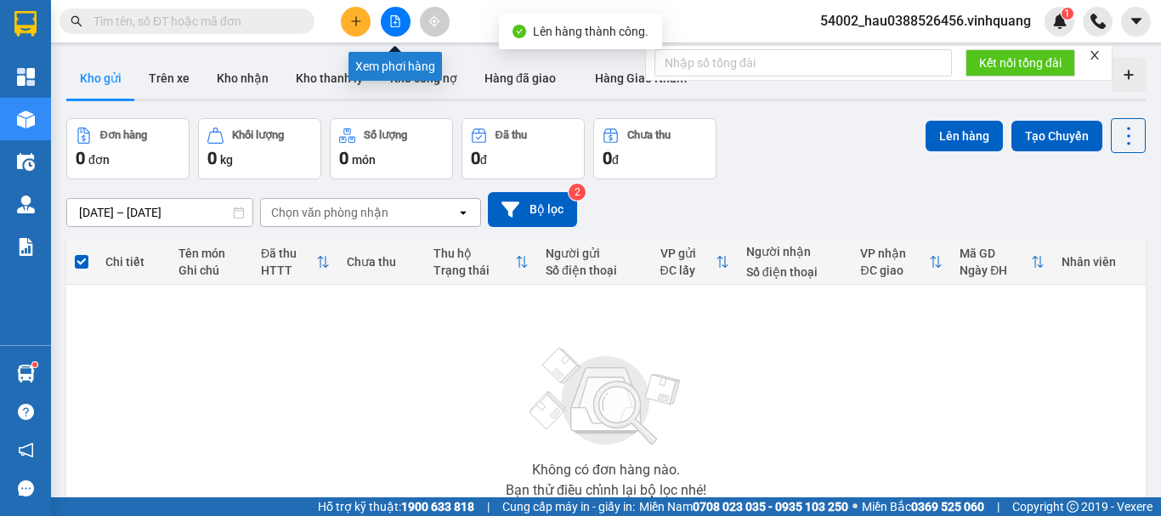
click at [399, 25] on icon "file-add" at bounding box center [395, 21] width 12 height 12
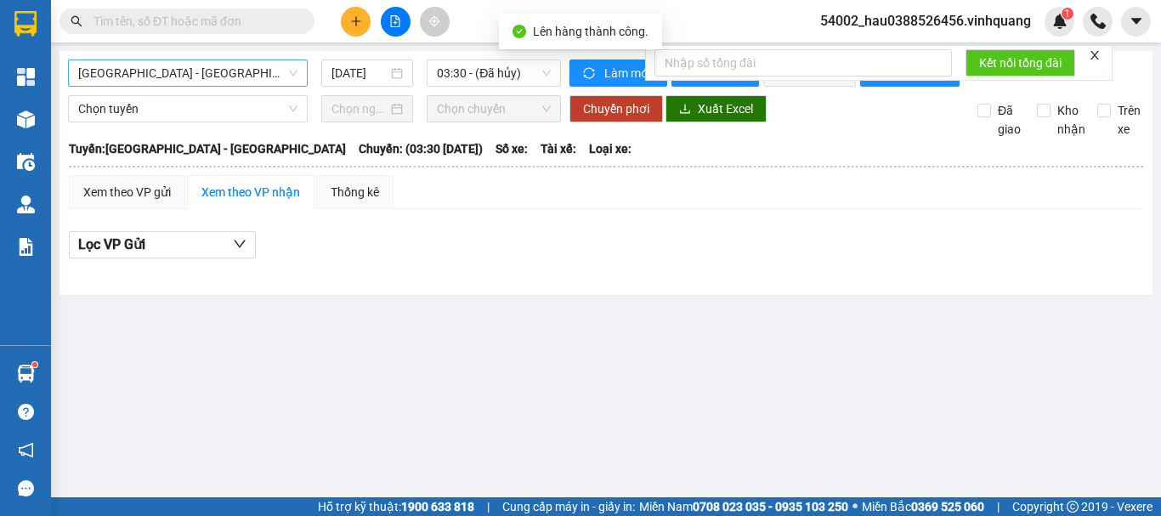
click at [225, 65] on span "[GEOGRAPHIC_DATA] - [GEOGRAPHIC_DATA]" at bounding box center [187, 72] width 219 height 25
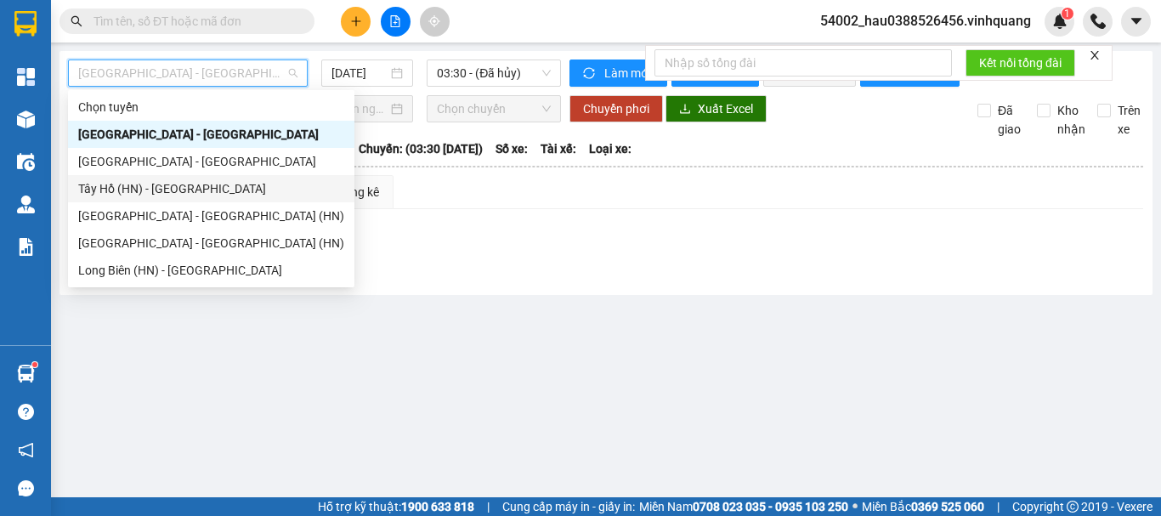
click at [195, 195] on div "Tây Hồ (HN) - [GEOGRAPHIC_DATA]" at bounding box center [211, 188] width 266 height 19
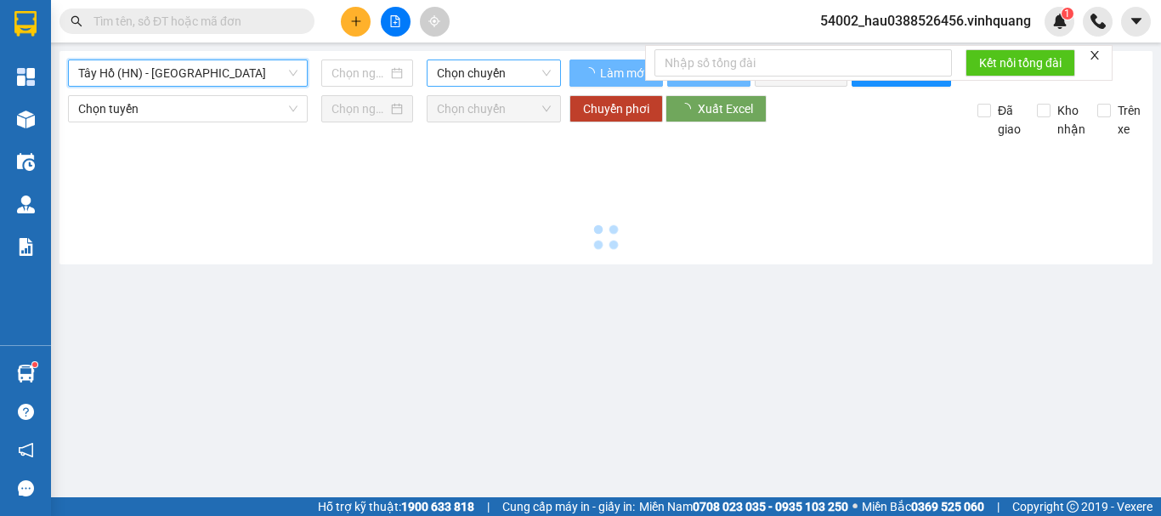
type input "[DATE]"
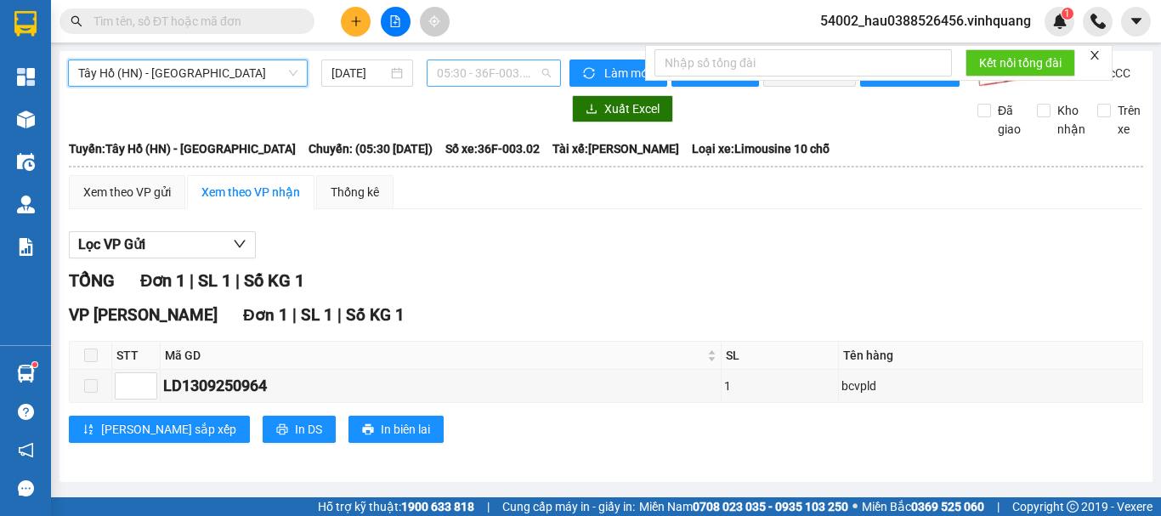
click at [470, 72] on span "05:30 - 36F-003.02" at bounding box center [494, 72] width 114 height 25
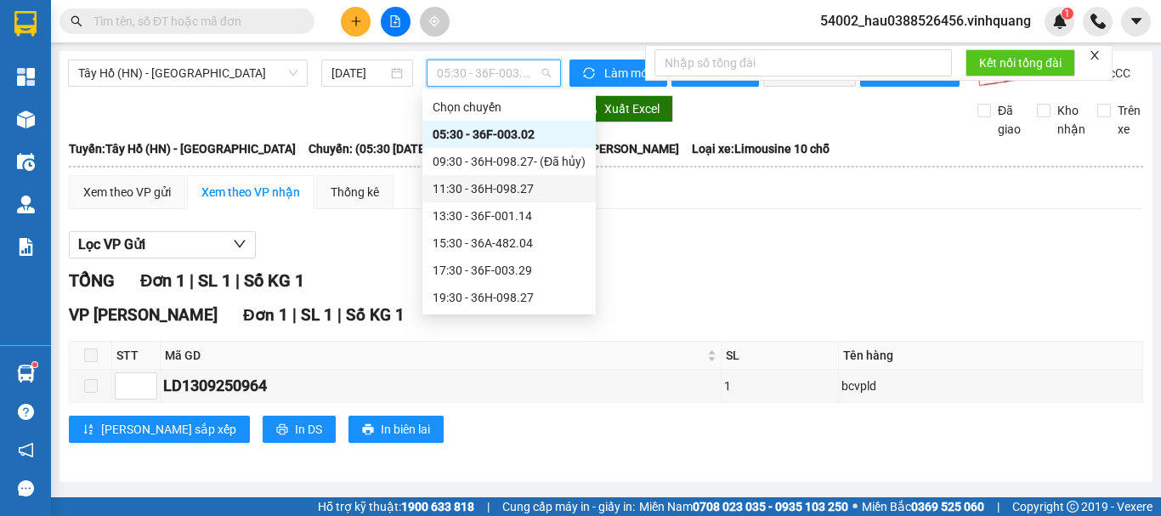
click at [498, 189] on div "11:30 - 36H-098.27" at bounding box center [508, 188] width 153 height 19
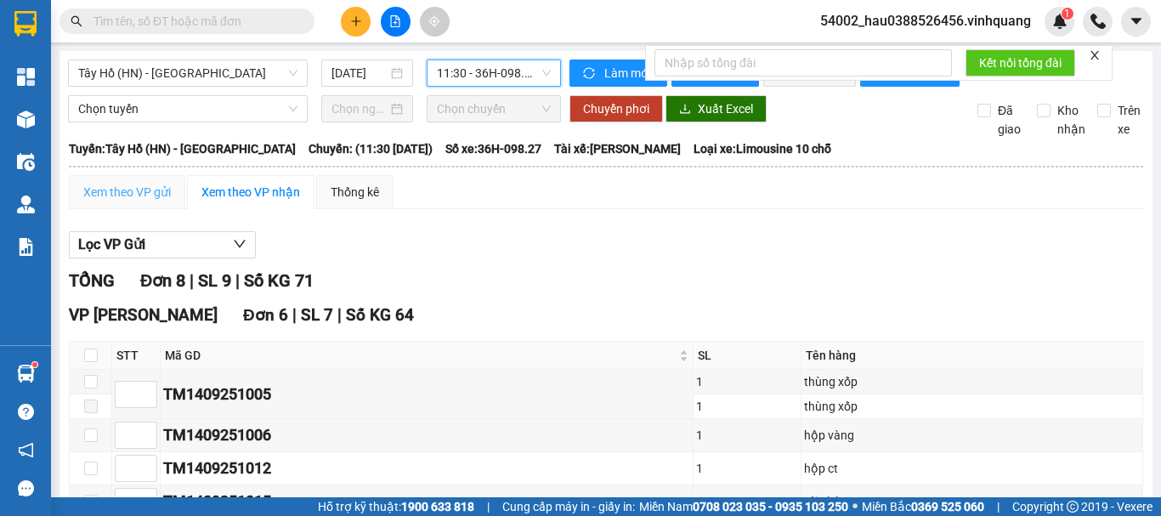
click at [130, 209] on div "Xem theo VP gửi" at bounding box center [127, 192] width 116 height 34
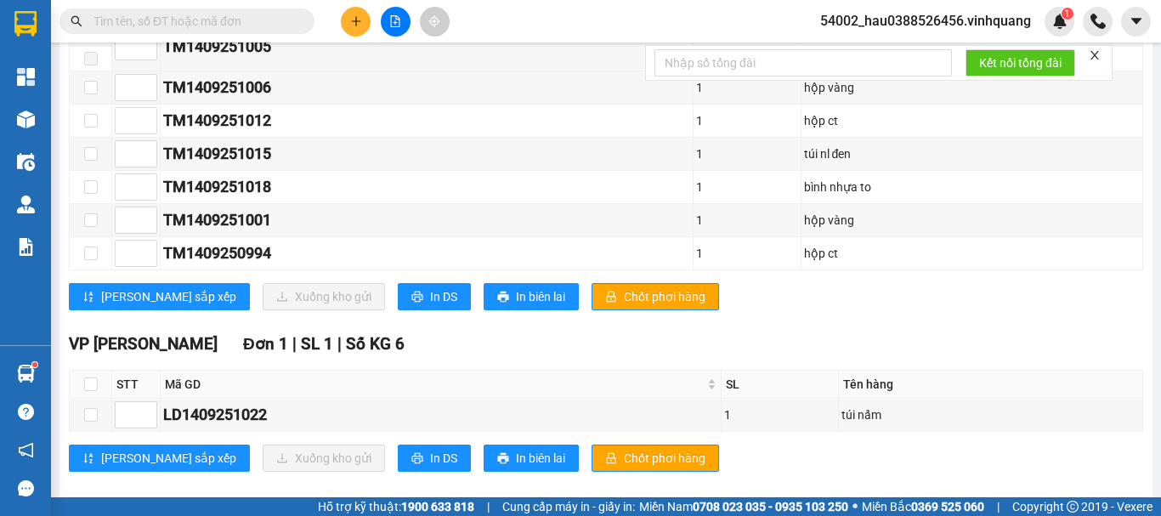
scroll to position [384, 0]
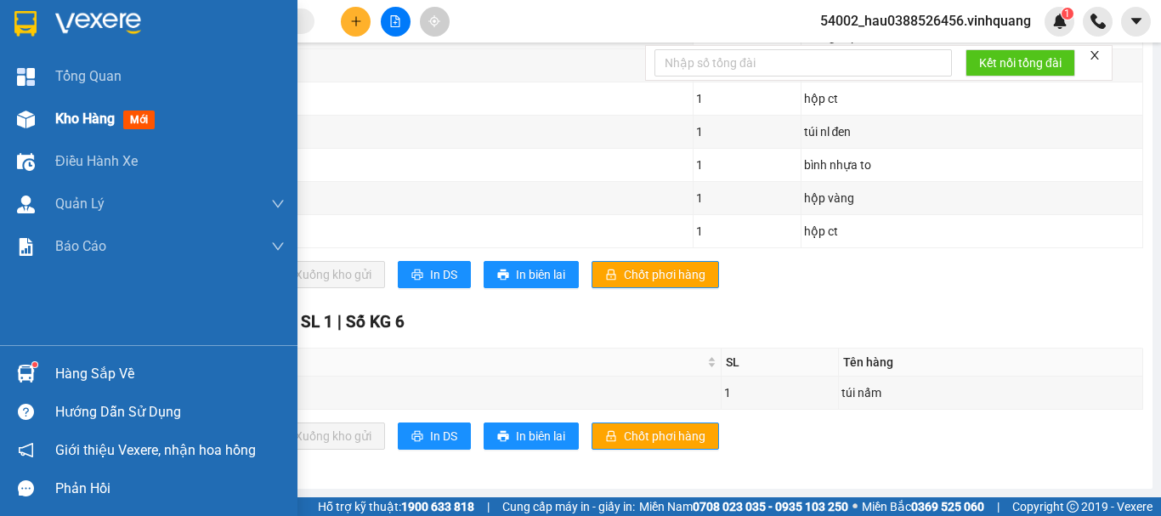
click at [61, 116] on span "Kho hàng" at bounding box center [84, 118] width 59 height 16
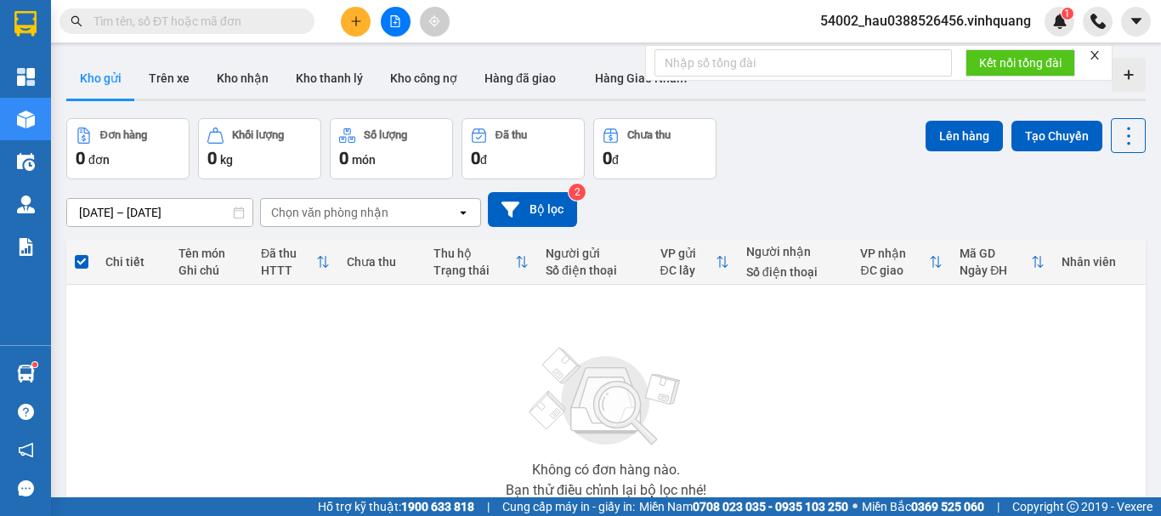
click at [325, 206] on div "Chọn văn phòng nhận" at bounding box center [329, 212] width 117 height 17
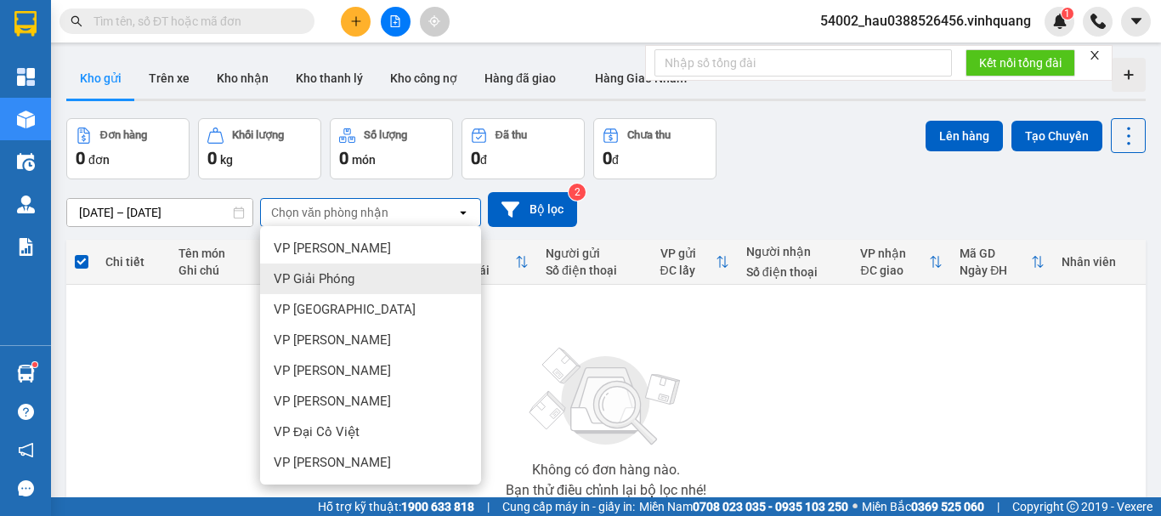
click at [347, 286] on span "VP Giải Phóng" at bounding box center [314, 278] width 81 height 17
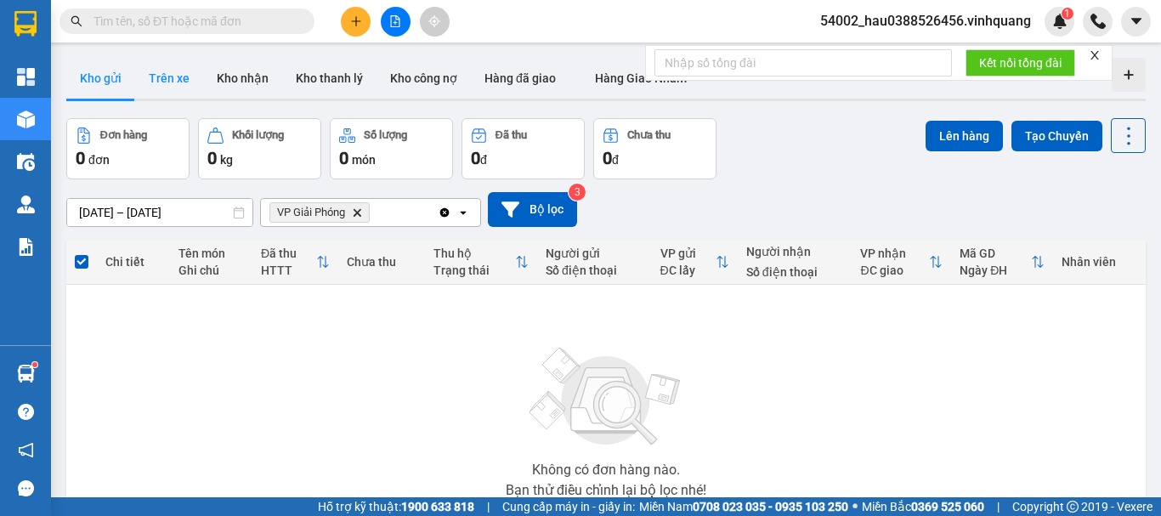
click at [183, 89] on button "Trên xe" at bounding box center [169, 78] width 68 height 41
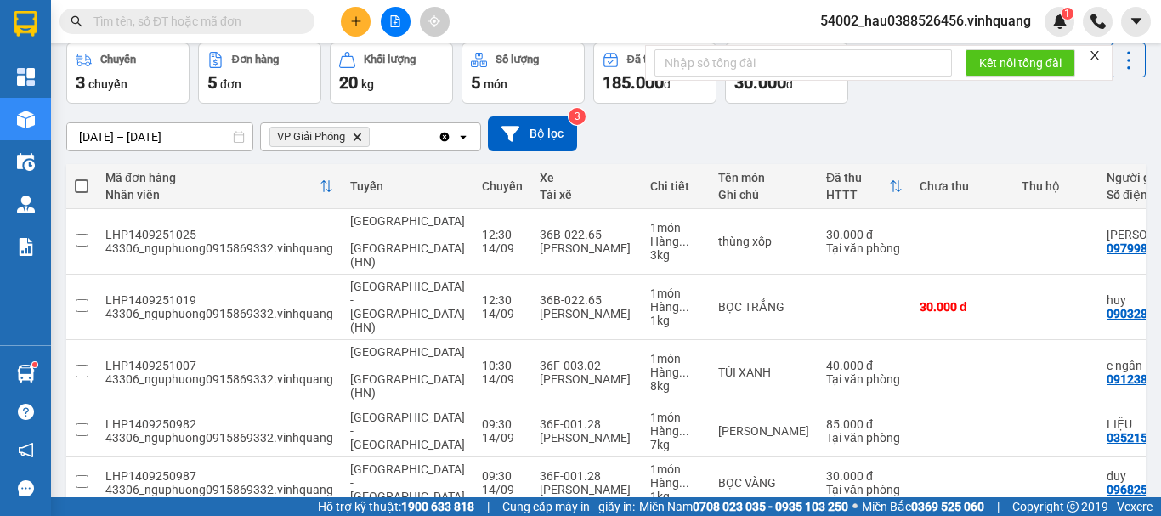
scroll to position [76, 0]
click at [357, 133] on icon "VP Giải Phóng, close by backspace" at bounding box center [357, 136] width 8 height 8
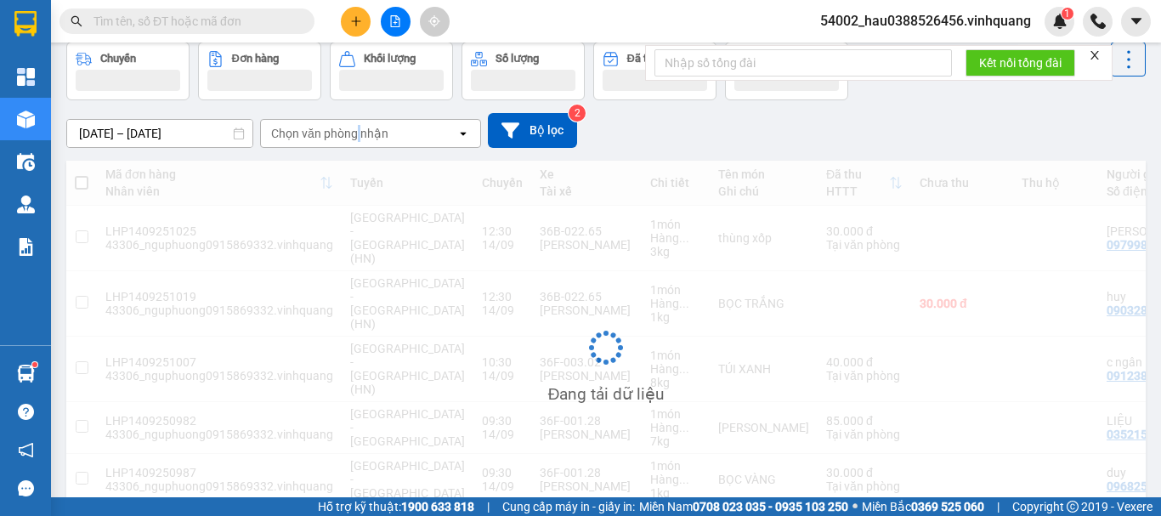
click at [357, 133] on div "Chọn văn phòng nhận" at bounding box center [329, 133] width 117 height 17
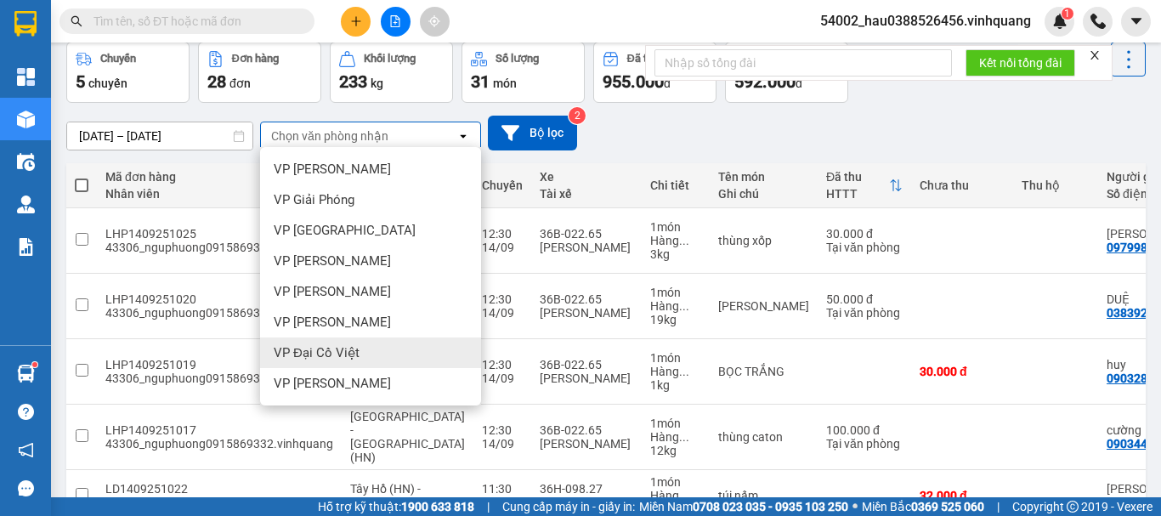
scroll to position [122, 0]
click at [347, 354] on span "VP [PERSON_NAME]" at bounding box center [332, 352] width 117 height 17
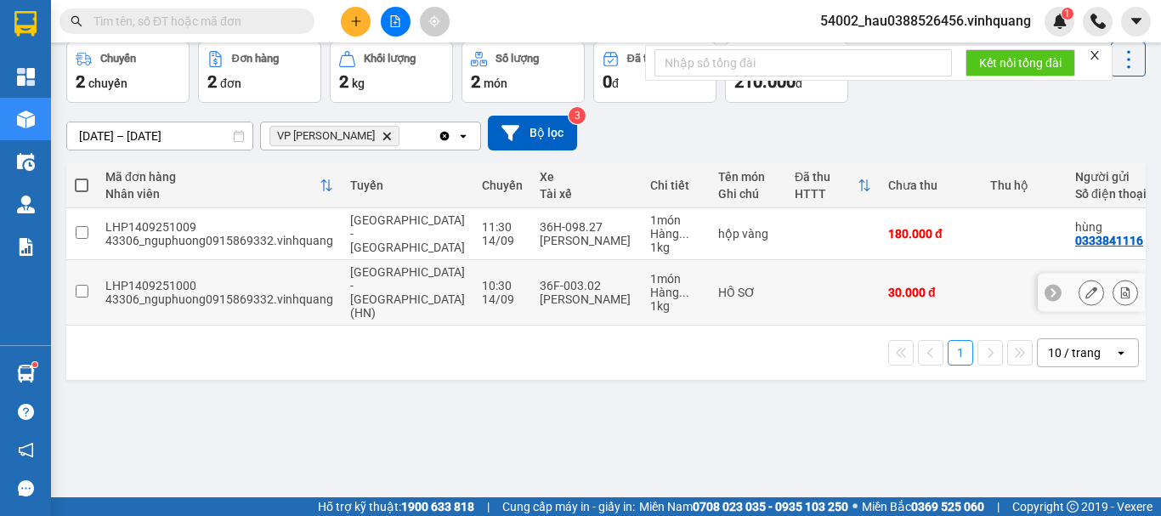
click at [79, 287] on input "checkbox" at bounding box center [82, 291] width 13 height 13
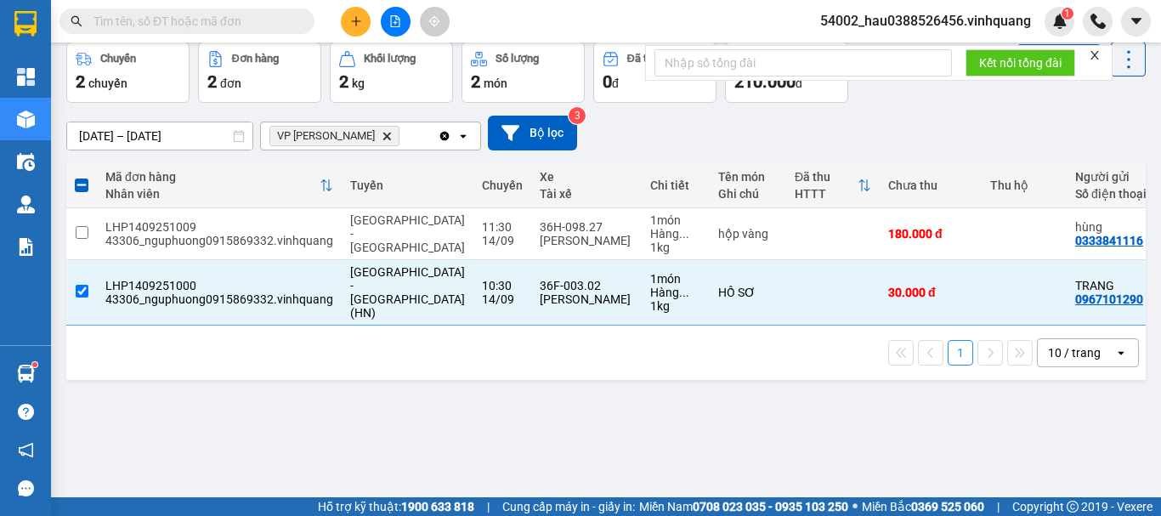
scroll to position [0, 0]
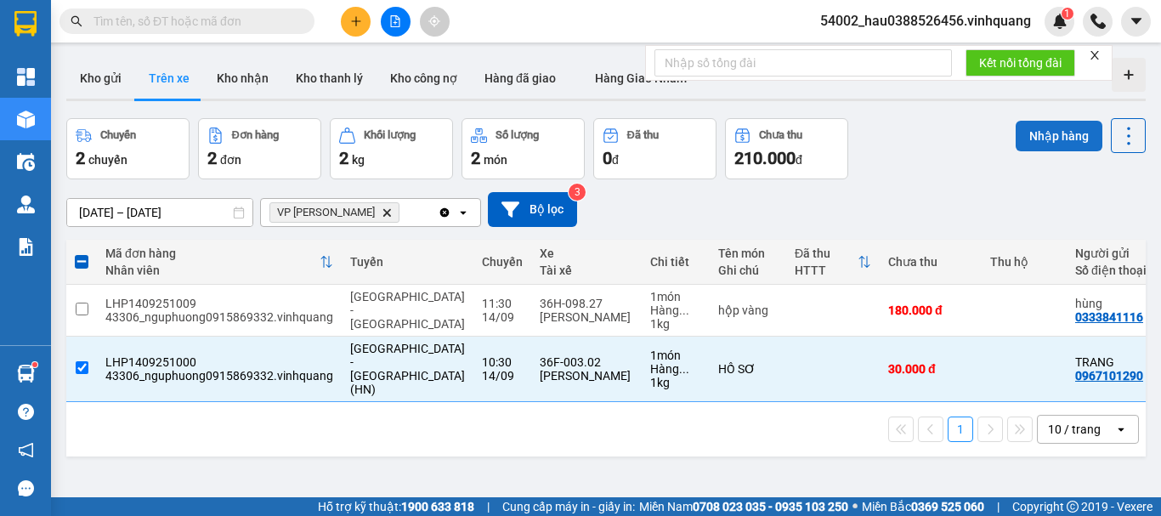
click at [1032, 130] on button "Nhập hàng" at bounding box center [1058, 136] width 87 height 31
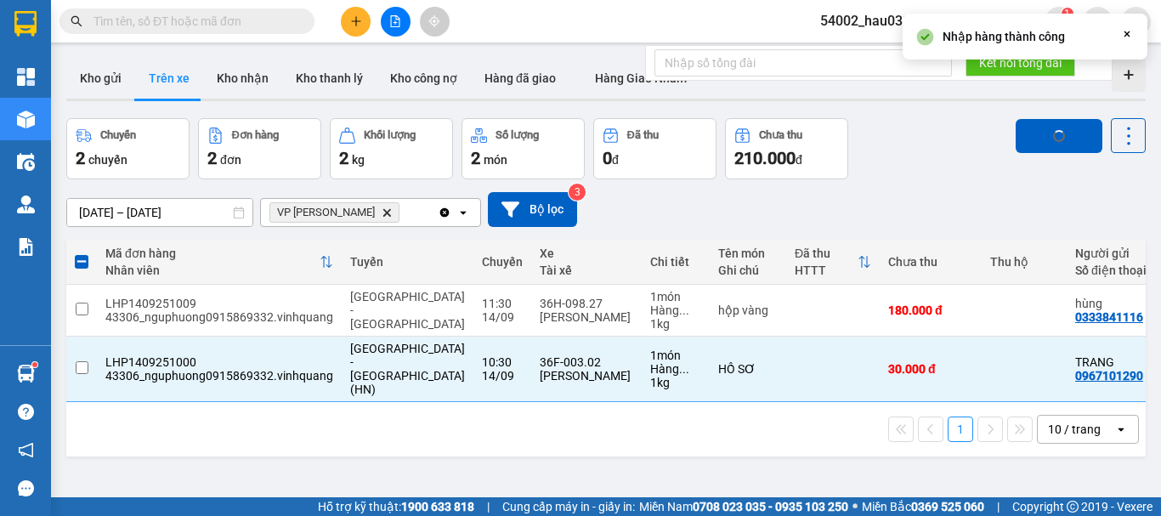
checkbox input "false"
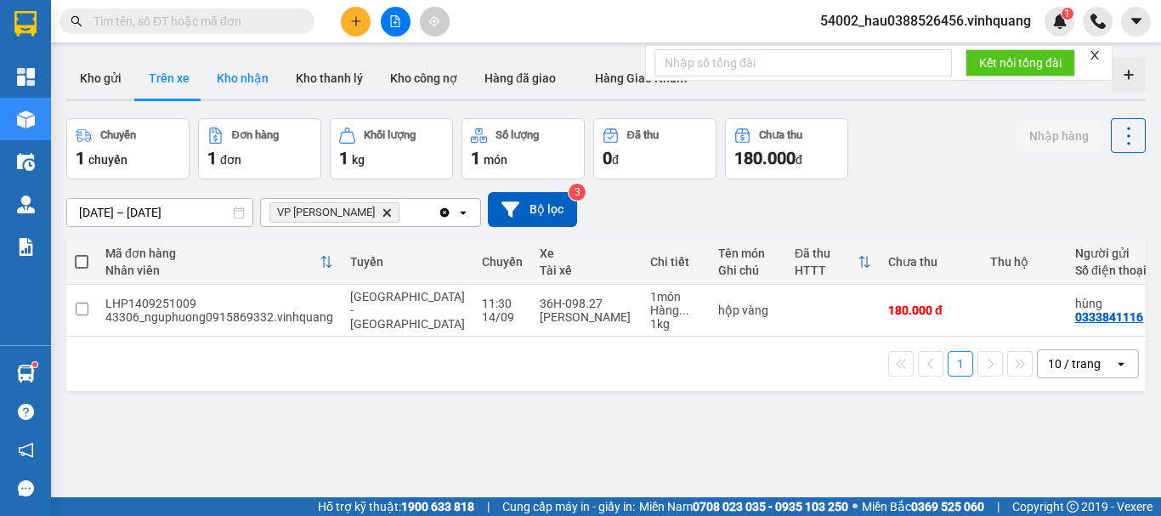
click at [252, 66] on button "Kho nhận" at bounding box center [242, 78] width 79 height 41
